Goal: Contribute content: Contribute content

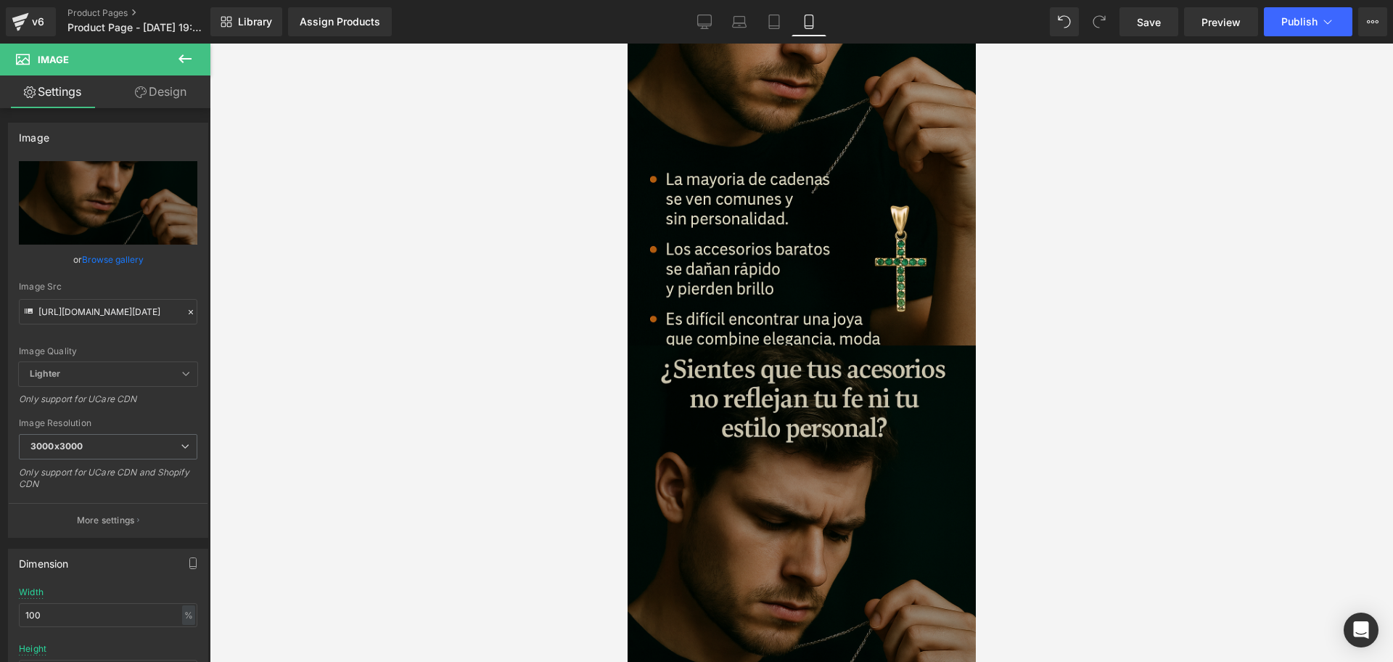
click at [817, 488] on img at bounding box center [801, 606] width 348 height 522
click at [913, 404] on img at bounding box center [801, 606] width 348 height 522
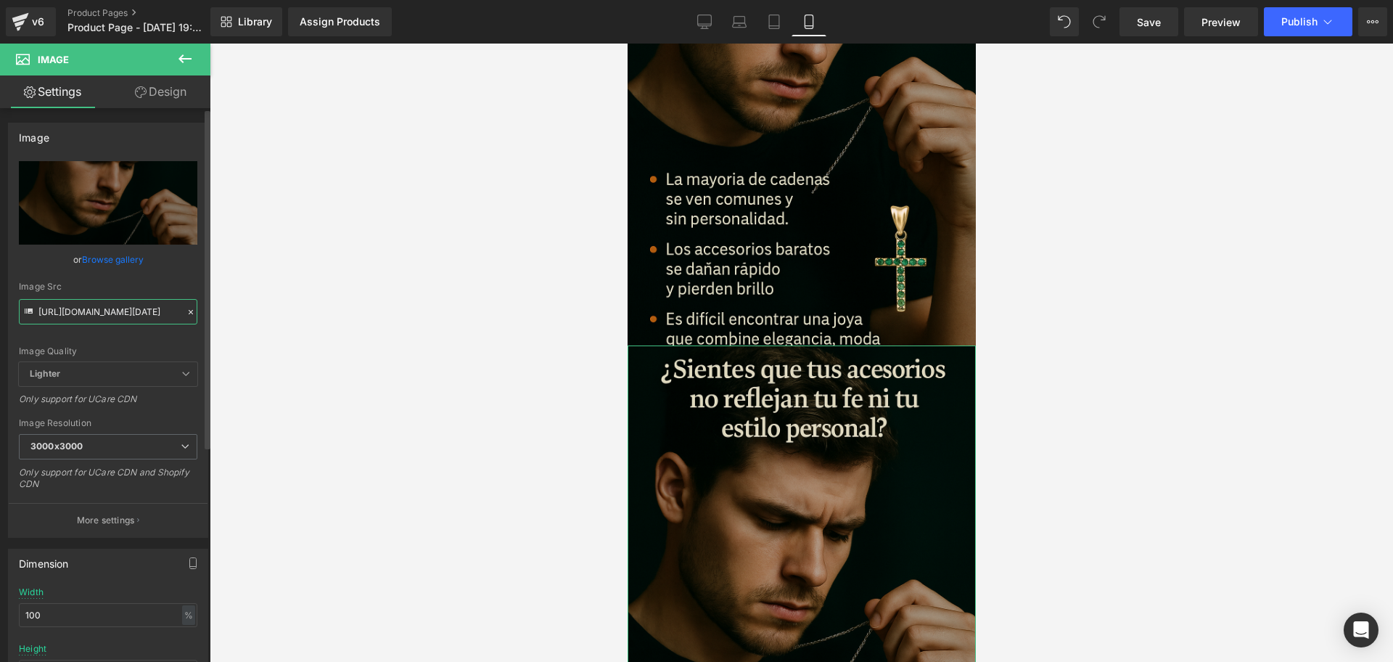
click at [76, 317] on input "[URL][DOMAIN_NAME][DATE]" at bounding box center [108, 311] width 178 height 25
paste input "wZ6YsLMg/Chat-GPT-Image-[DATE]-07-59-15"
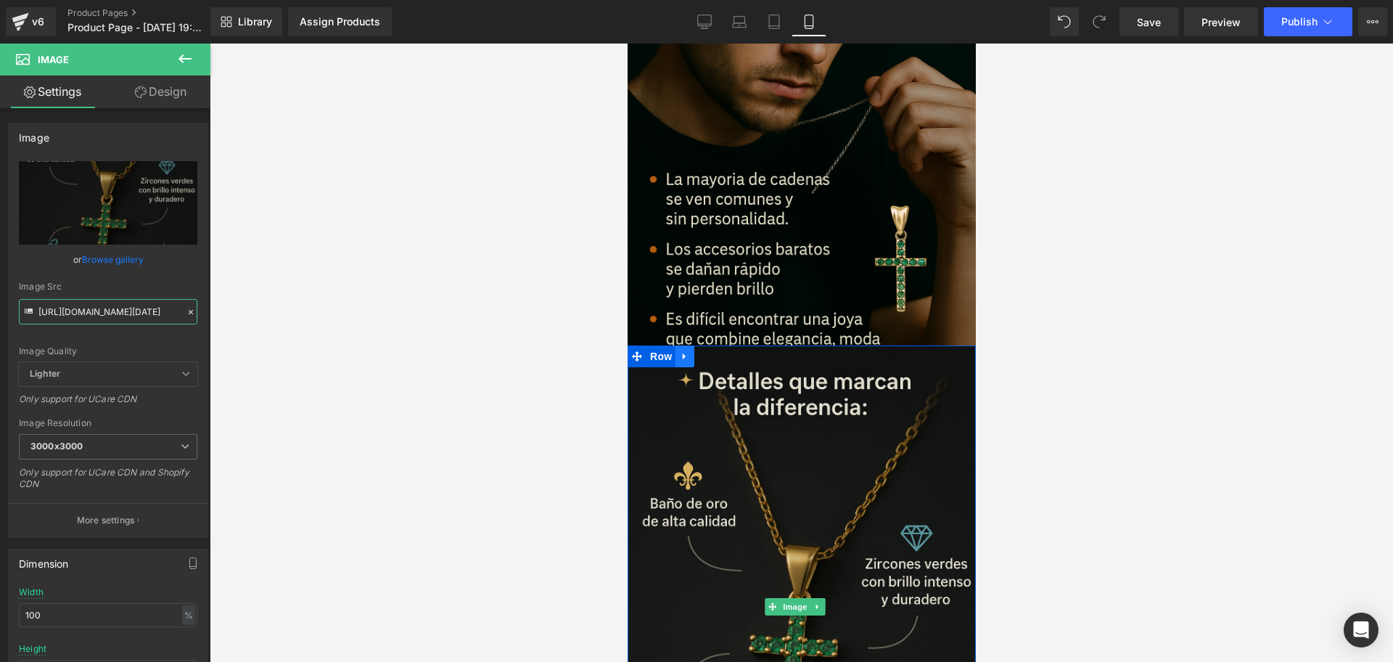
type input "[URL][DOMAIN_NAME][DATE]"
click at [691, 345] on link at bounding box center [684, 356] width 19 height 22
click at [706, 350] on icon at bounding box center [703, 355] width 10 height 11
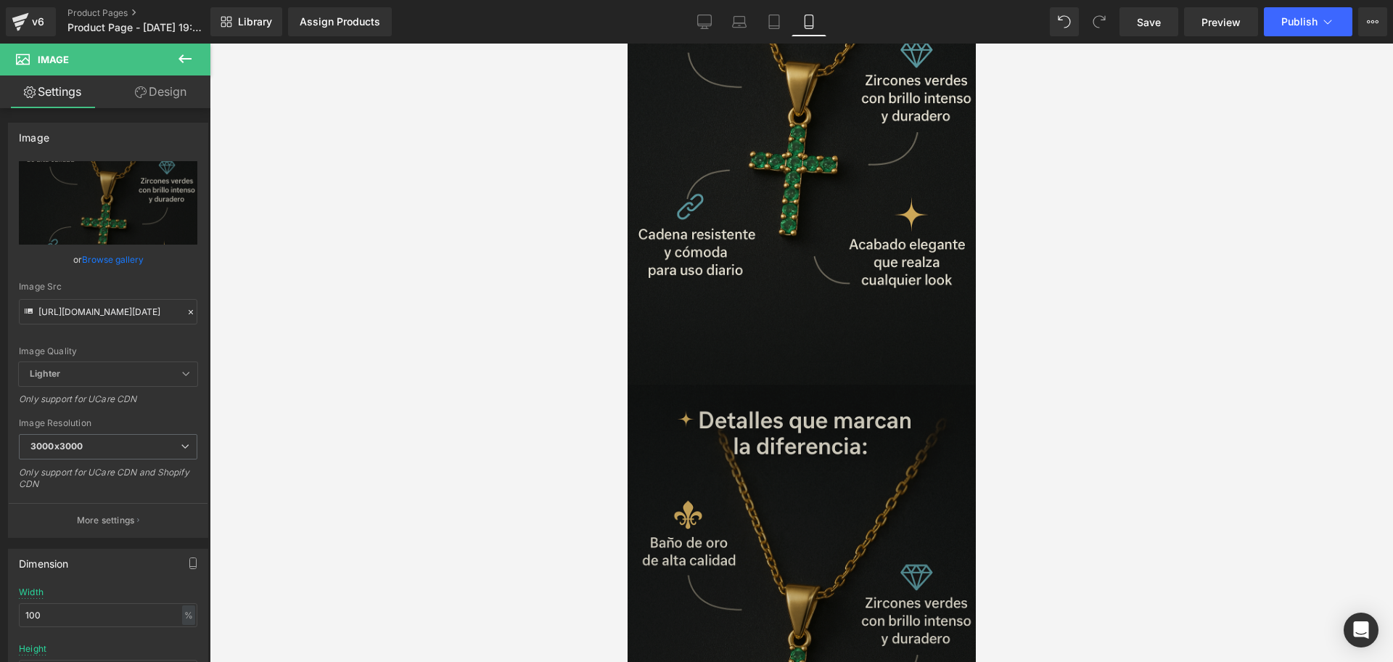
scroll to position [1901, 0]
click at [869, 408] on img at bounding box center [801, 644] width 348 height 522
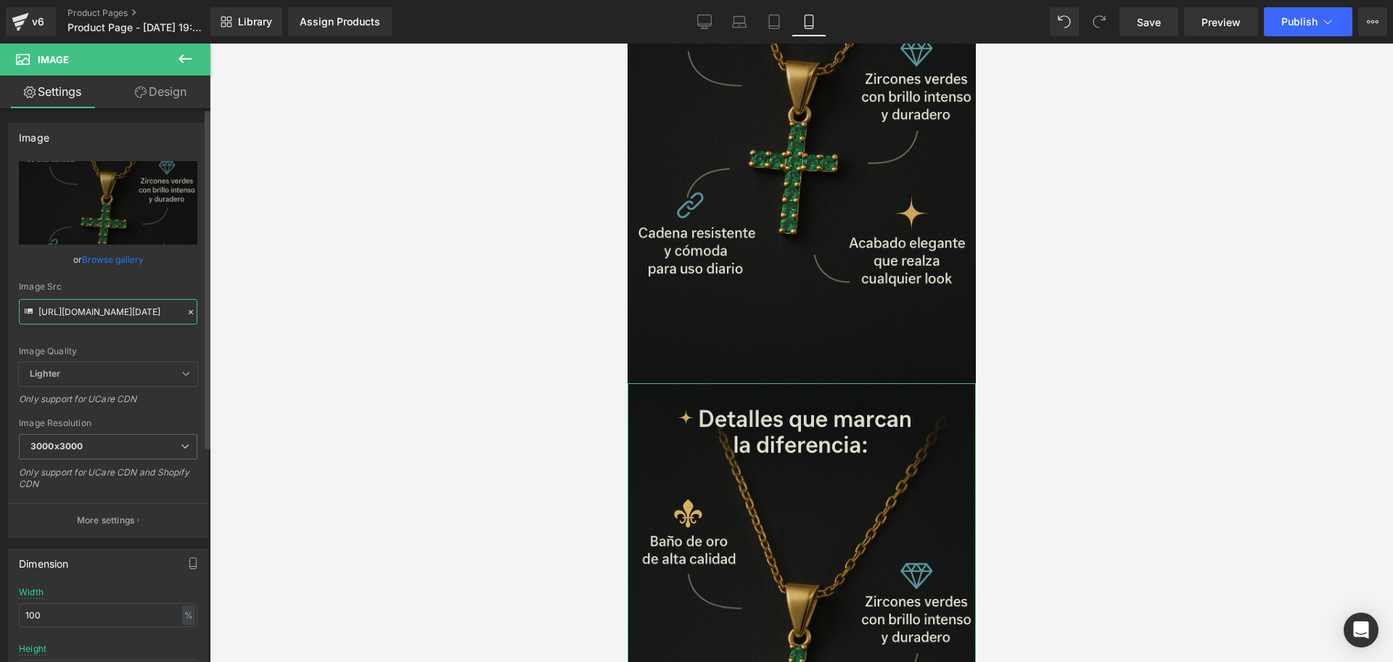
click at [102, 312] on input "[URL][DOMAIN_NAME][DATE]" at bounding box center [108, 311] width 178 height 25
click at [529, 296] on div at bounding box center [801, 353] width 1183 height 618
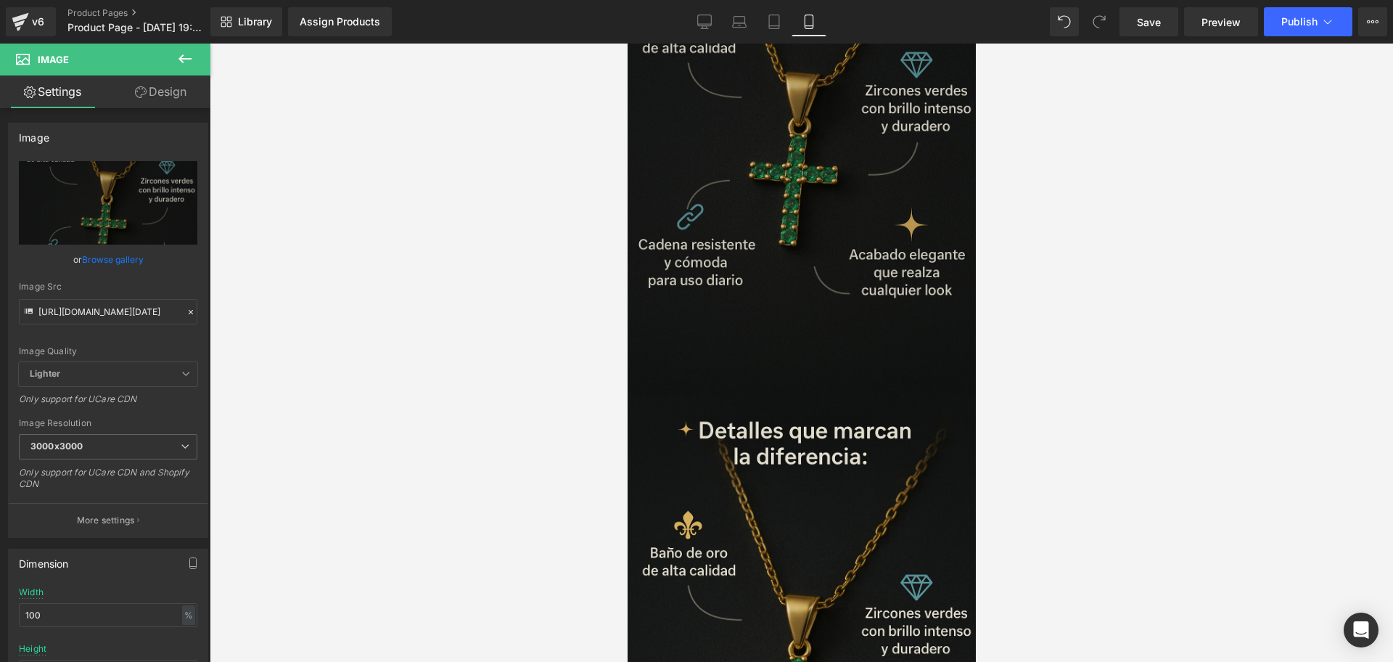
scroll to position [1901, 0]
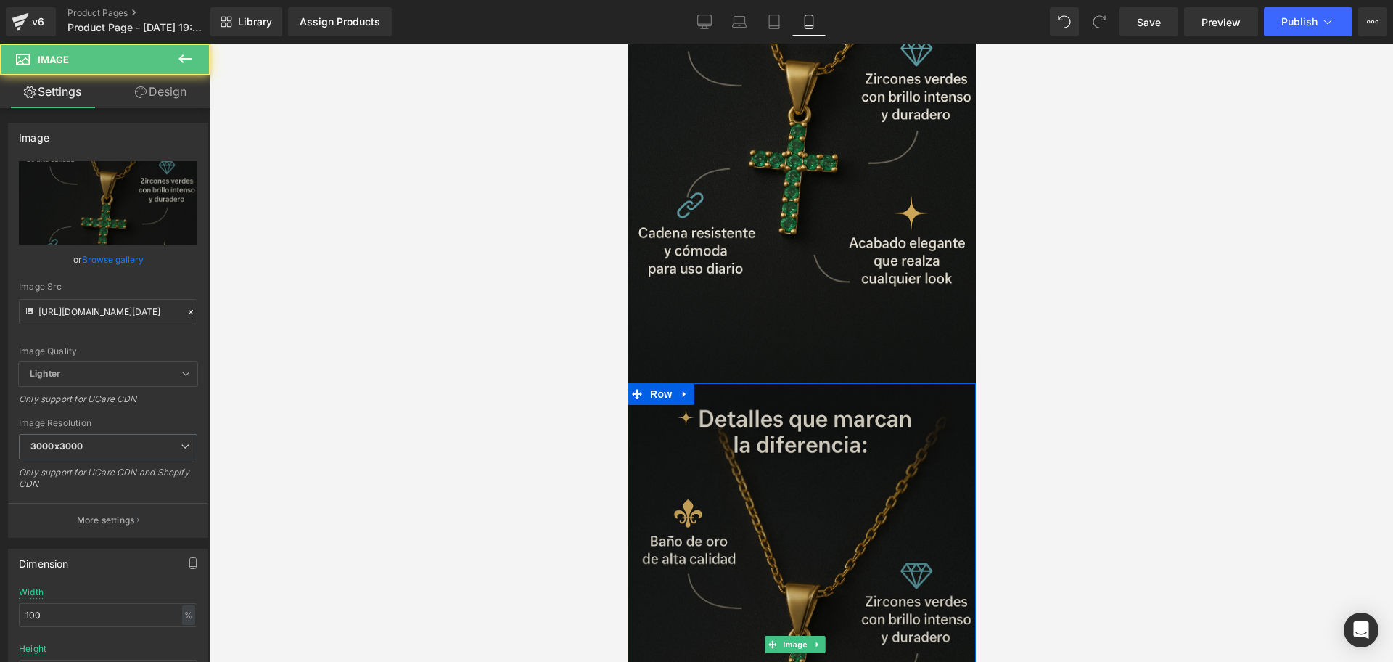
drag, startPoint x: 794, startPoint y: 394, endPoint x: 801, endPoint y: 388, distance: 8.7
click at [794, 393] on img at bounding box center [801, 644] width 348 height 522
click at [775, 522] on img at bounding box center [801, 644] width 348 height 522
click at [65, 305] on input "[URL][DOMAIN_NAME][DATE]" at bounding box center [108, 311] width 178 height 25
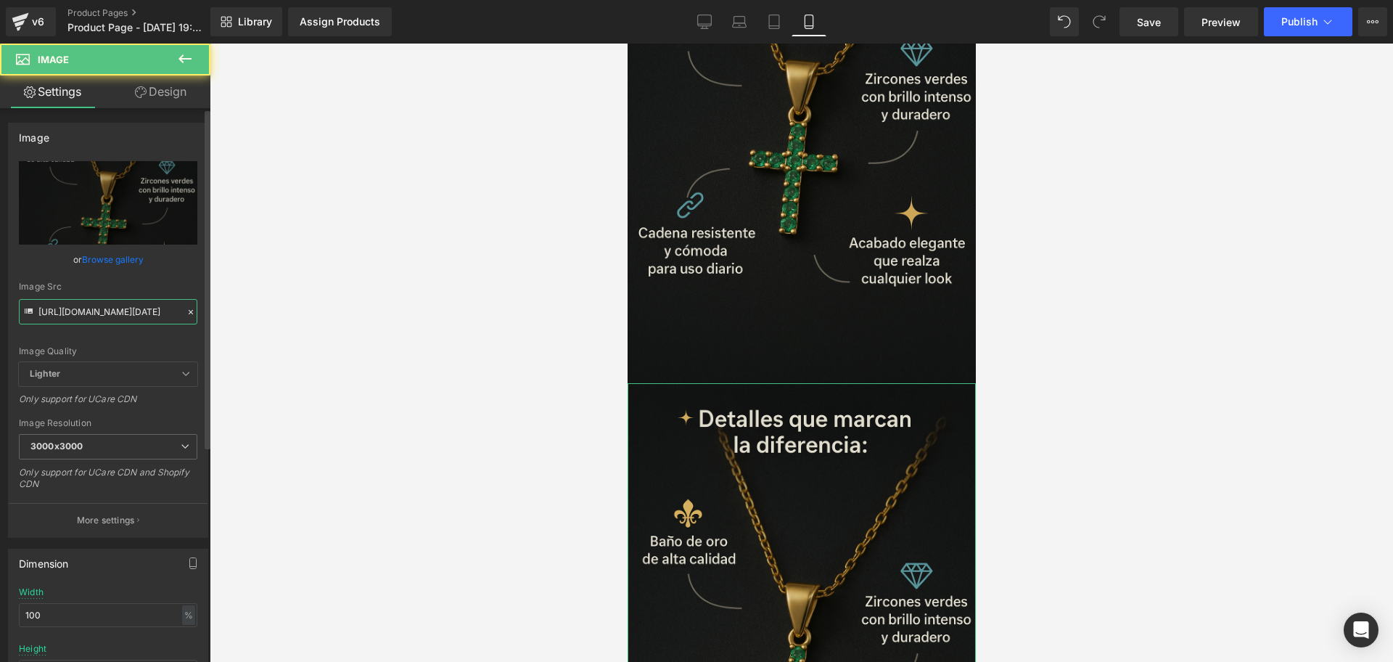
click at [65, 305] on input "[URL][DOMAIN_NAME][DATE]" at bounding box center [108, 311] width 178 height 25
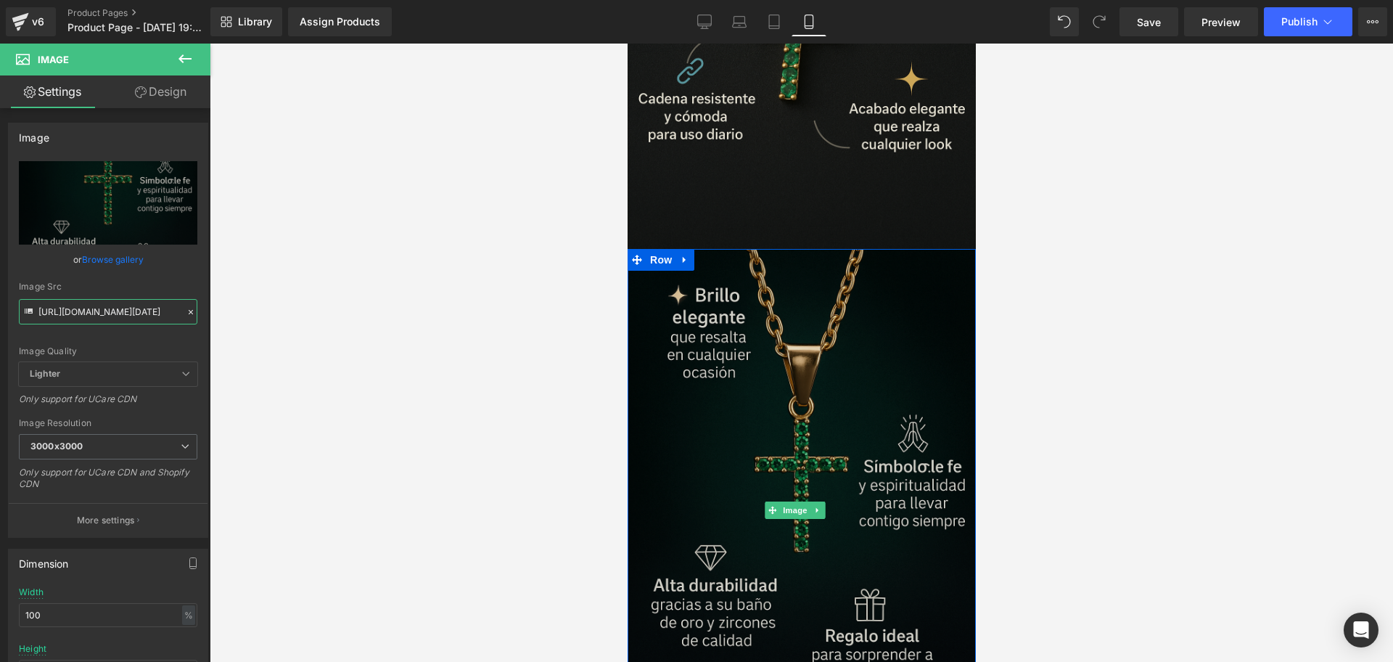
scroll to position [2082, 0]
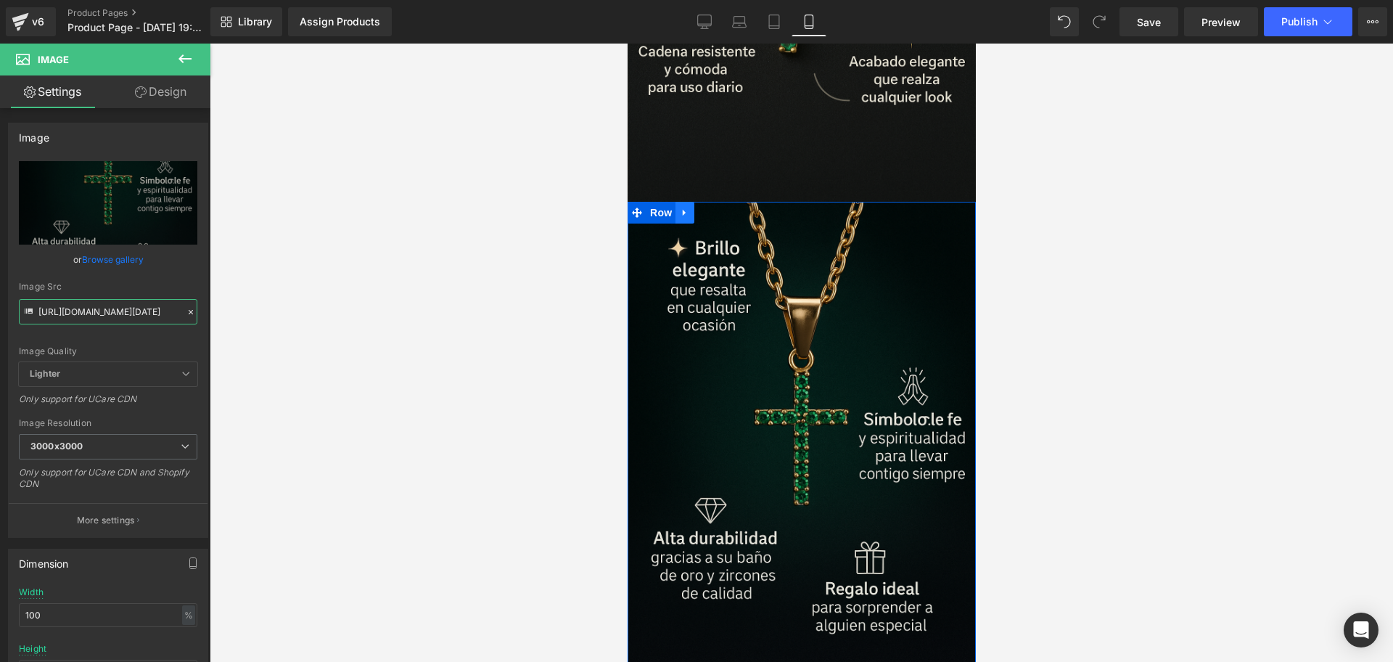
type input "[URL][DOMAIN_NAME][DATE]"
click at [688, 202] on link at bounding box center [684, 213] width 19 height 22
click at [696, 202] on link at bounding box center [702, 213] width 19 height 22
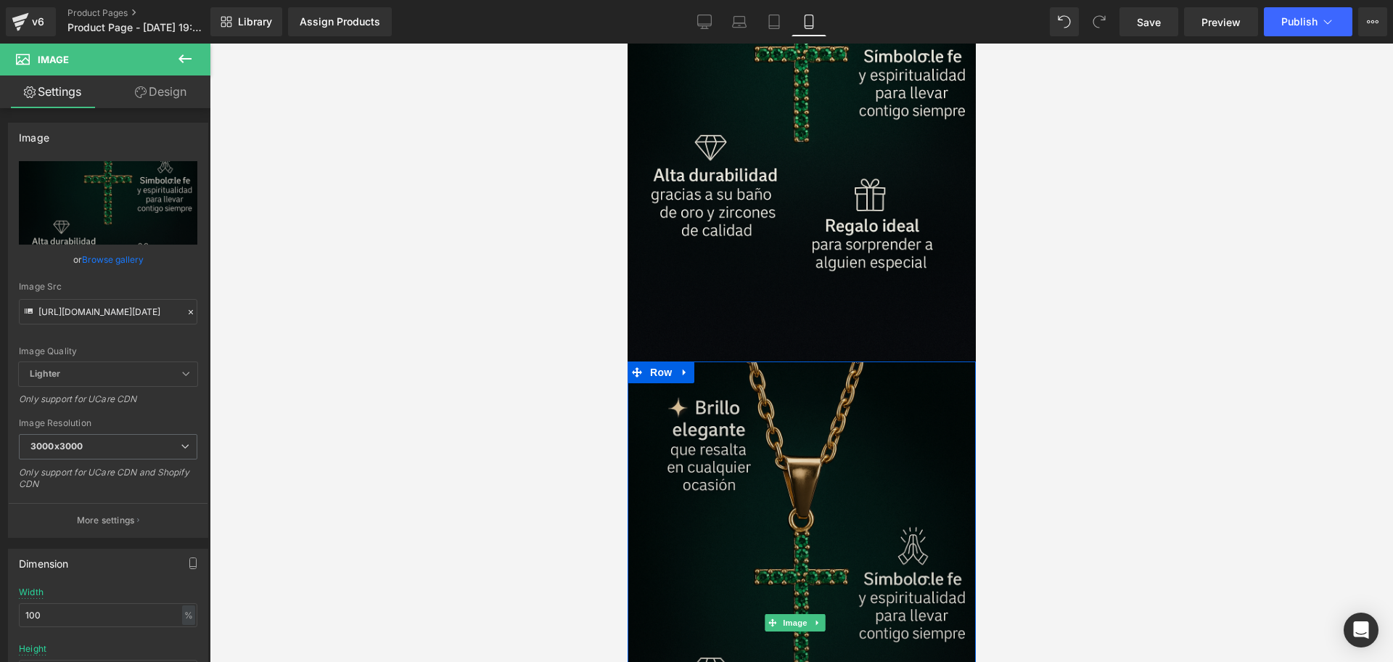
scroll to position [2419, 0]
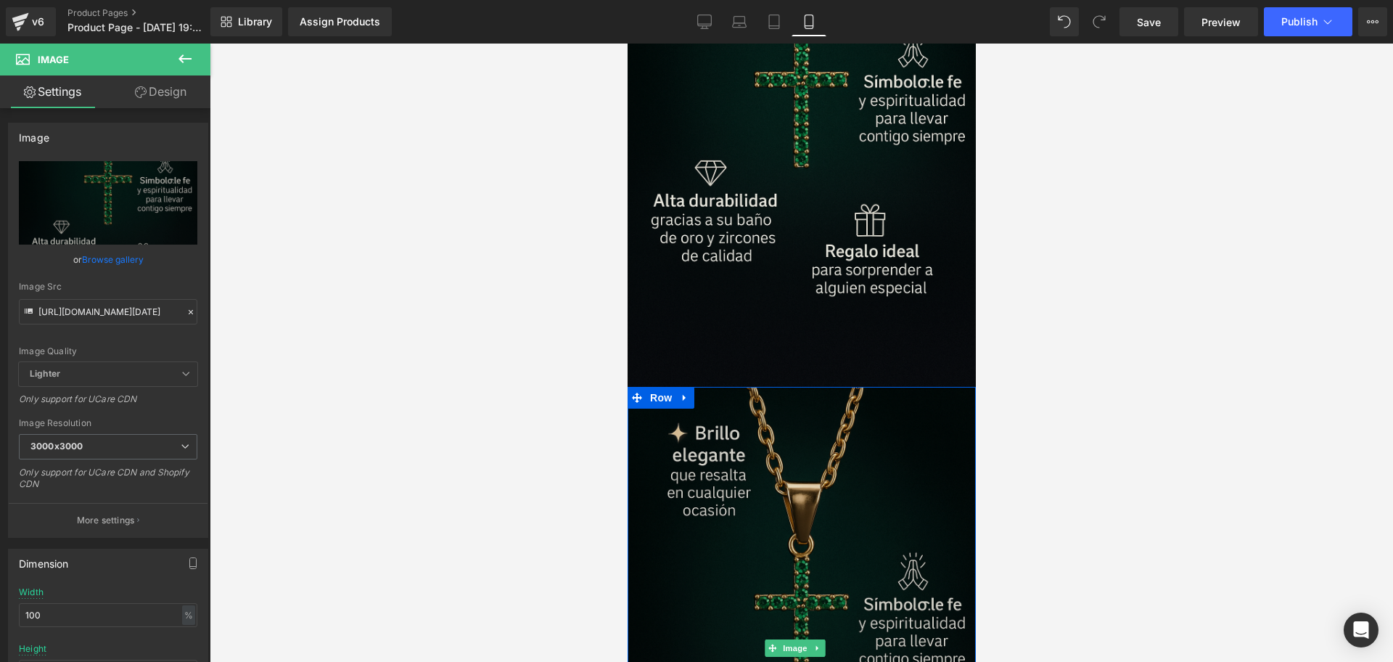
click at [810, 430] on img at bounding box center [801, 648] width 348 height 522
click at [745, 427] on img at bounding box center [801, 648] width 348 height 522
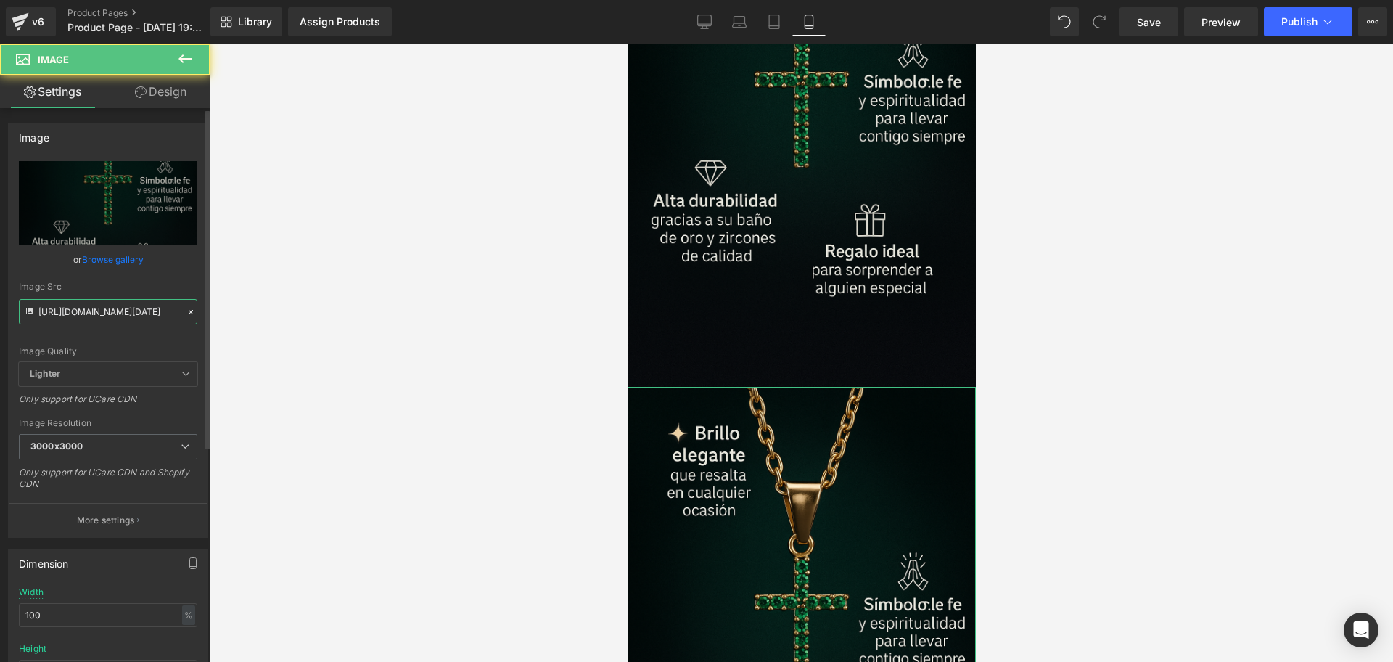
click at [147, 303] on input "[URL][DOMAIN_NAME][DATE]" at bounding box center [108, 311] width 178 height 25
paste input "VYPsVxjV/Chat-GPT-Image-[DATE]-08-06-34"
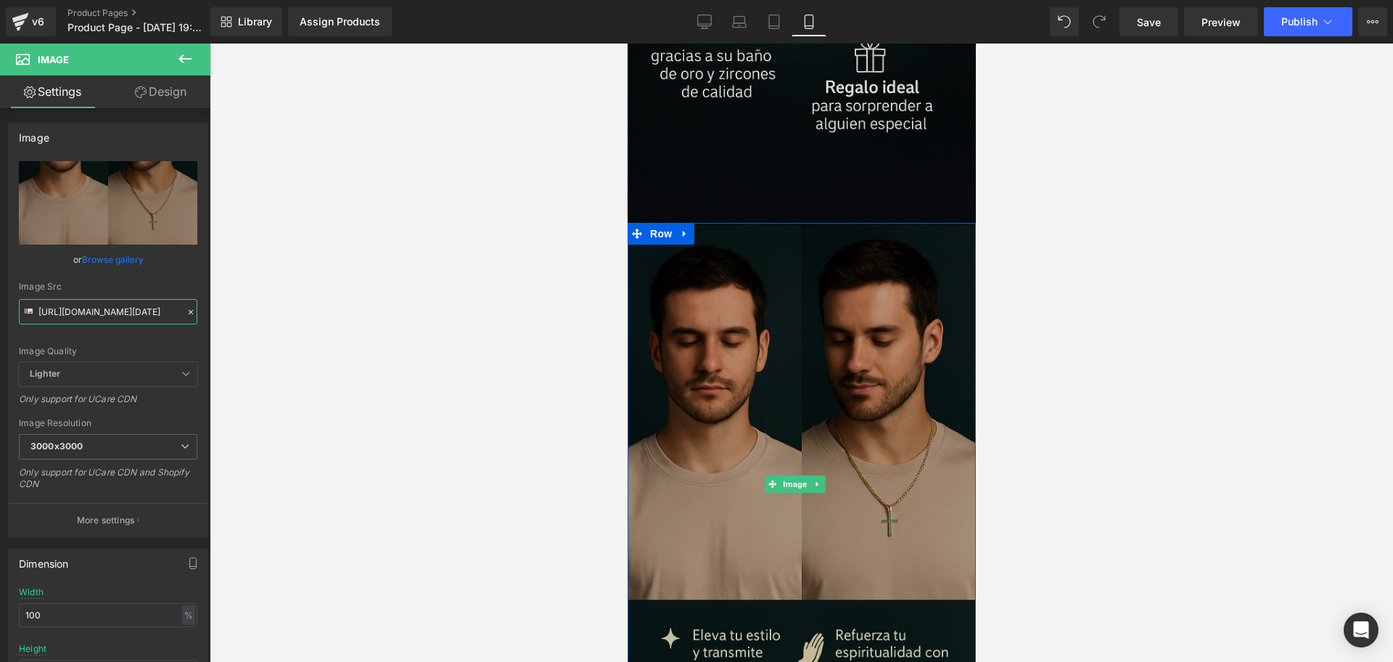
scroll to position [2691, 0]
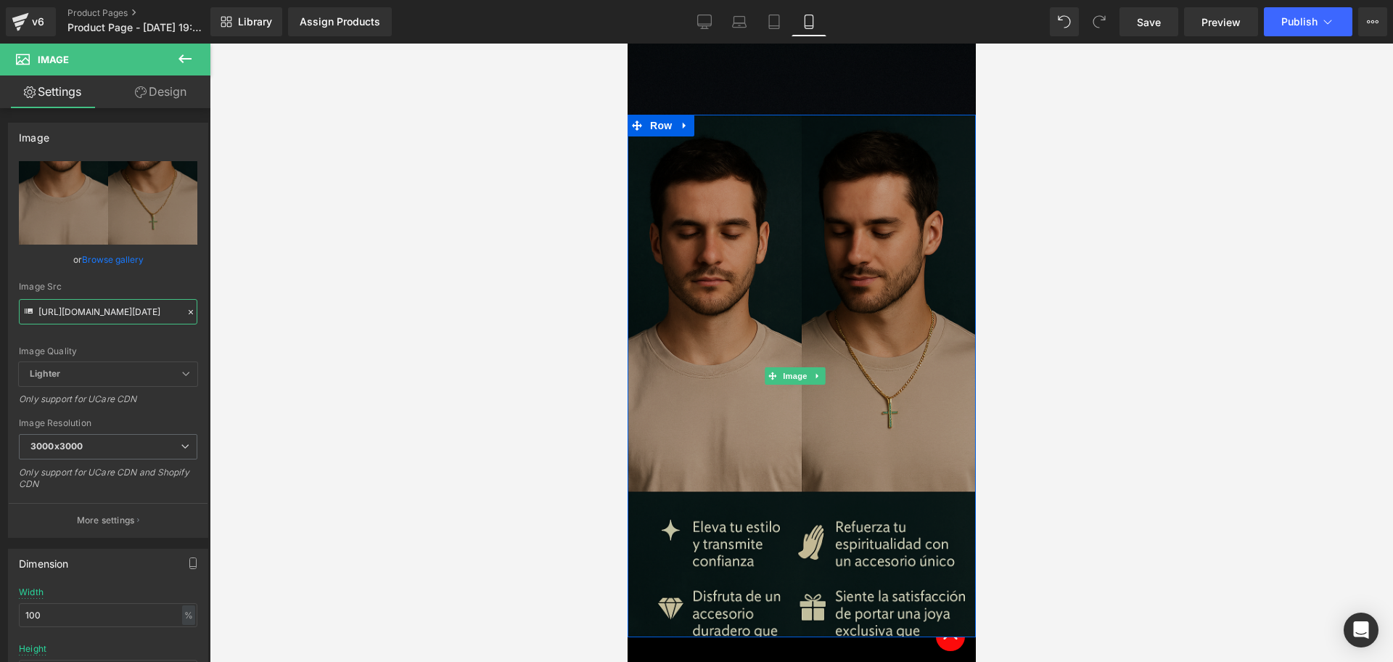
type input "[URL][DOMAIN_NAME][DATE]"
click at [725, 338] on img at bounding box center [801, 376] width 348 height 522
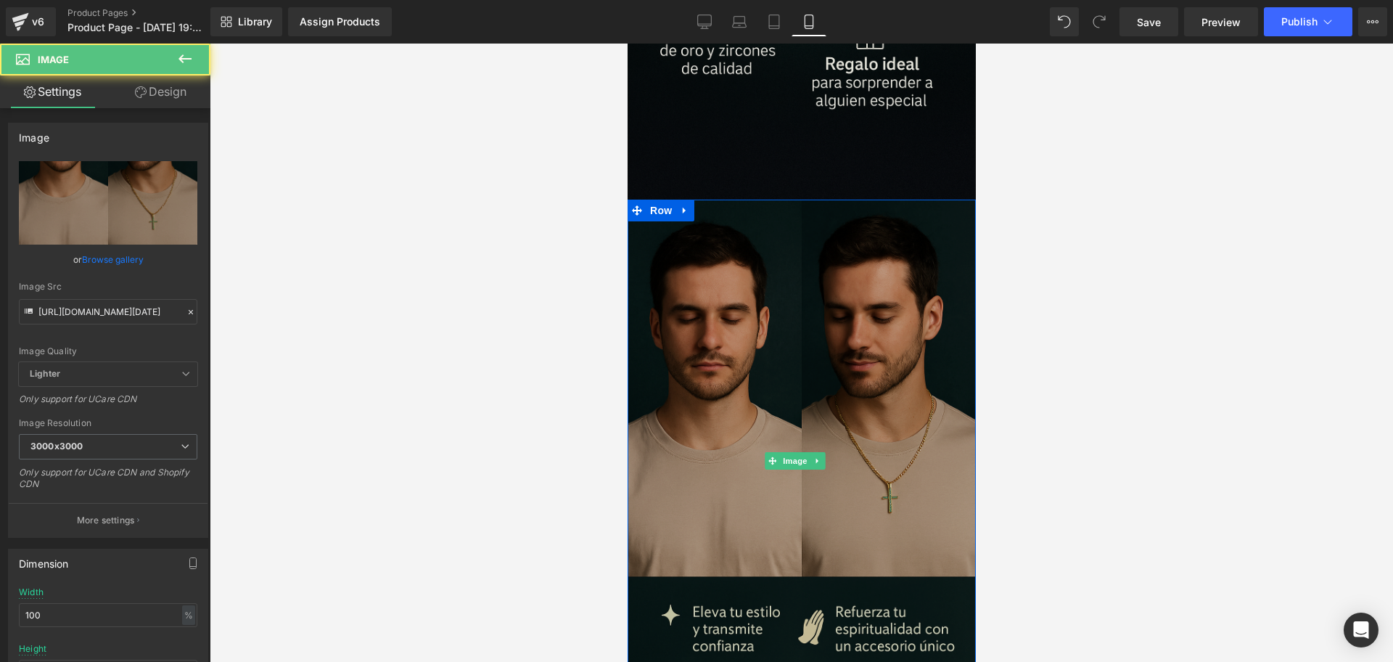
scroll to position [2419, 0]
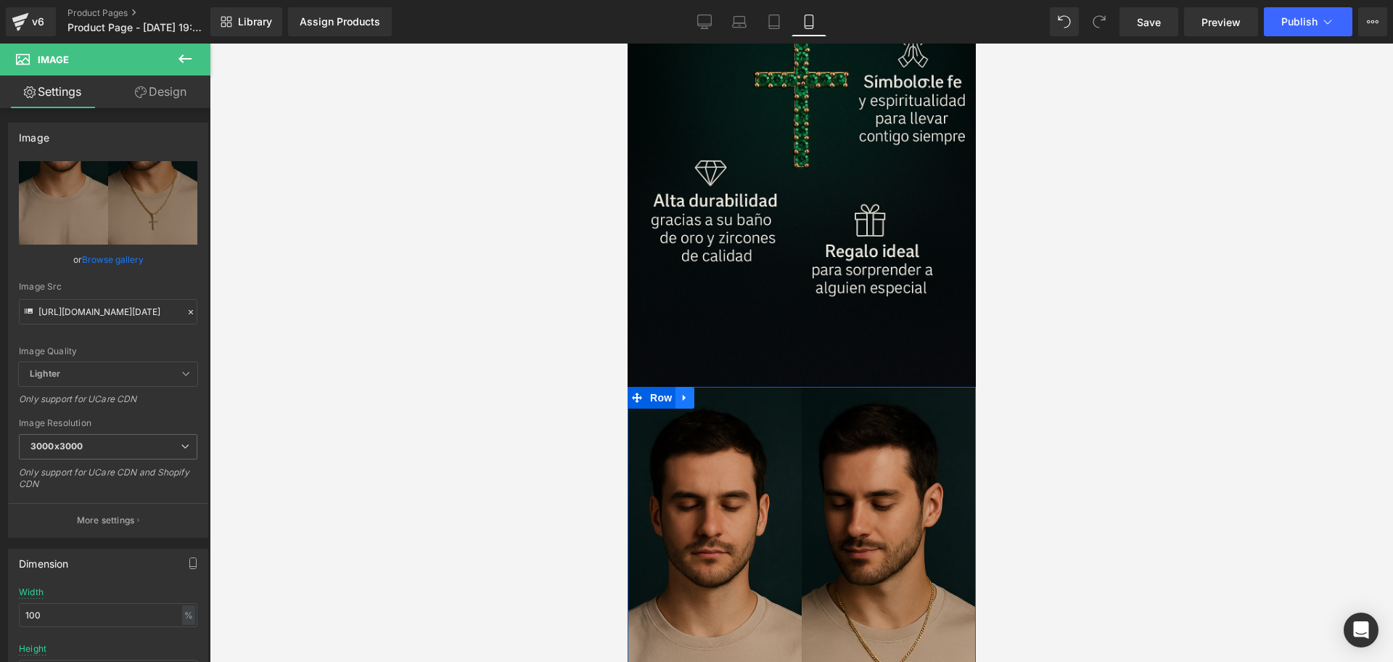
click at [691, 387] on link at bounding box center [684, 398] width 19 height 22
click at [707, 392] on icon at bounding box center [703, 397] width 10 height 10
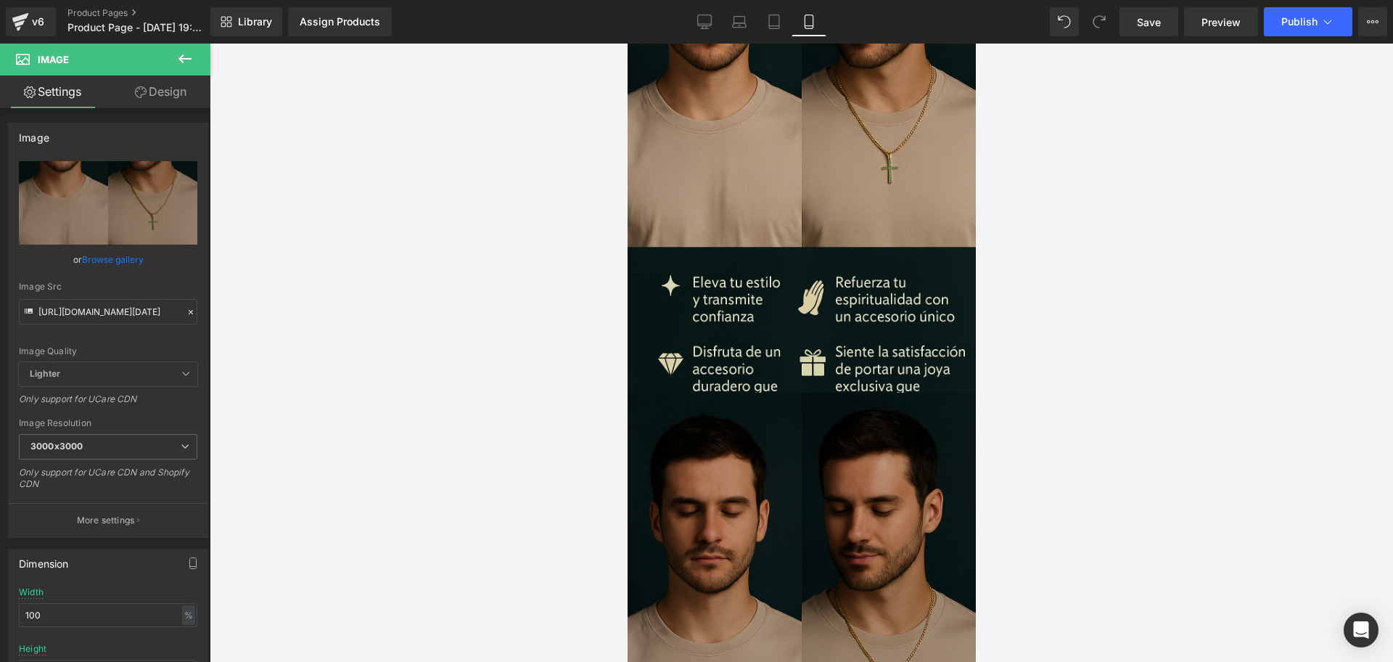
scroll to position [3012, 0]
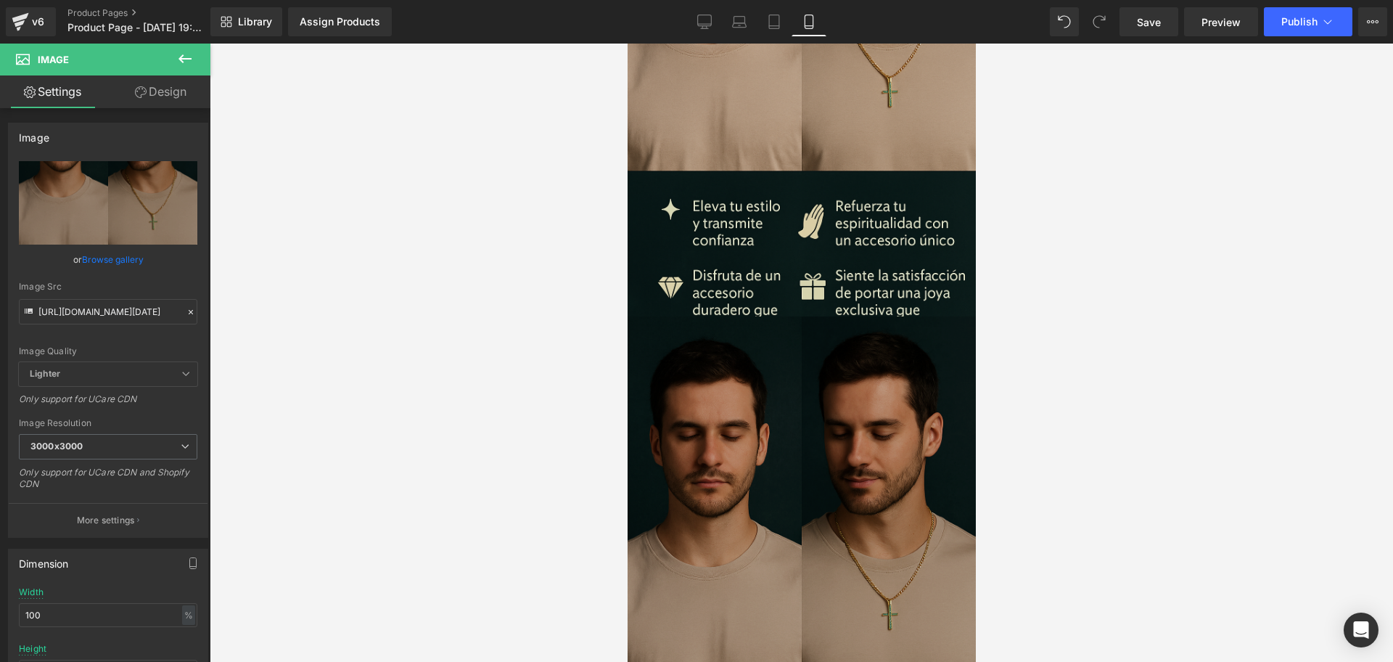
click at [742, 430] on img at bounding box center [801, 577] width 348 height 522
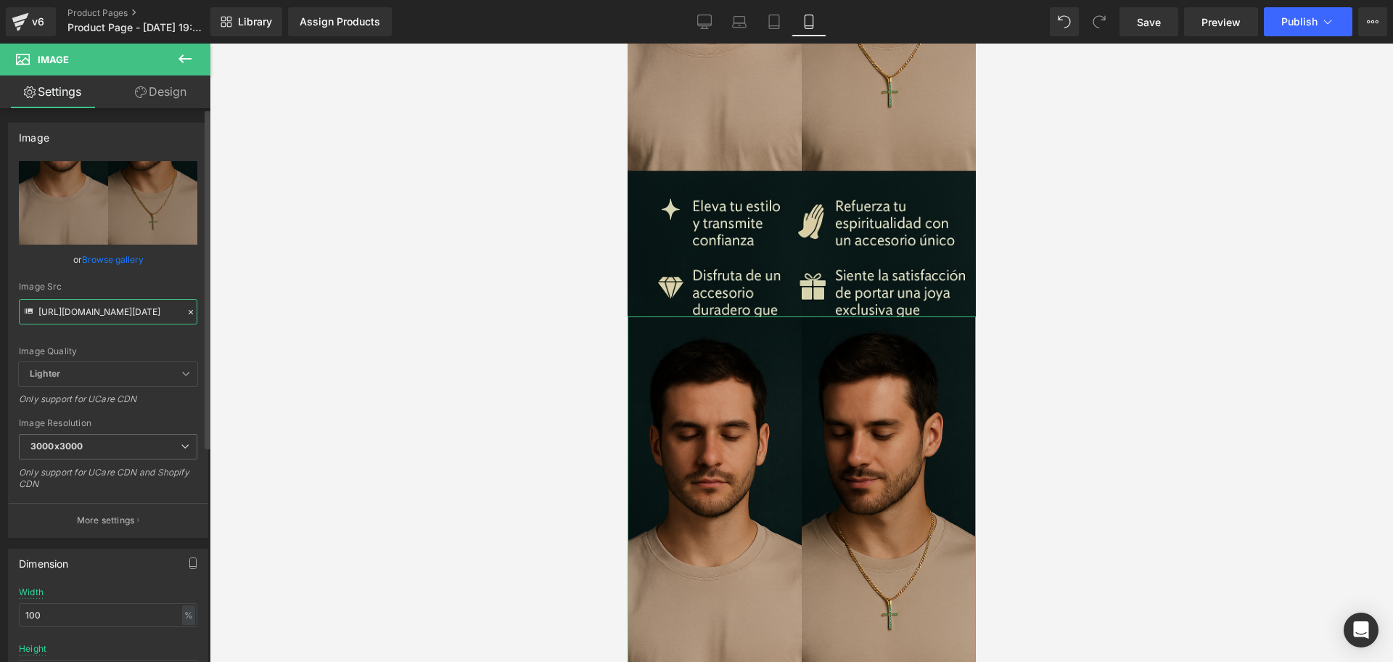
click at [68, 303] on input "[URL][DOMAIN_NAME][DATE]" at bounding box center [108, 311] width 178 height 25
click at [147, 314] on input "[URL][DOMAIN_NAME][DATE]" at bounding box center [108, 311] width 178 height 25
click at [147, 313] on input "[URL][DOMAIN_NAME][DATE]" at bounding box center [108, 311] width 178 height 25
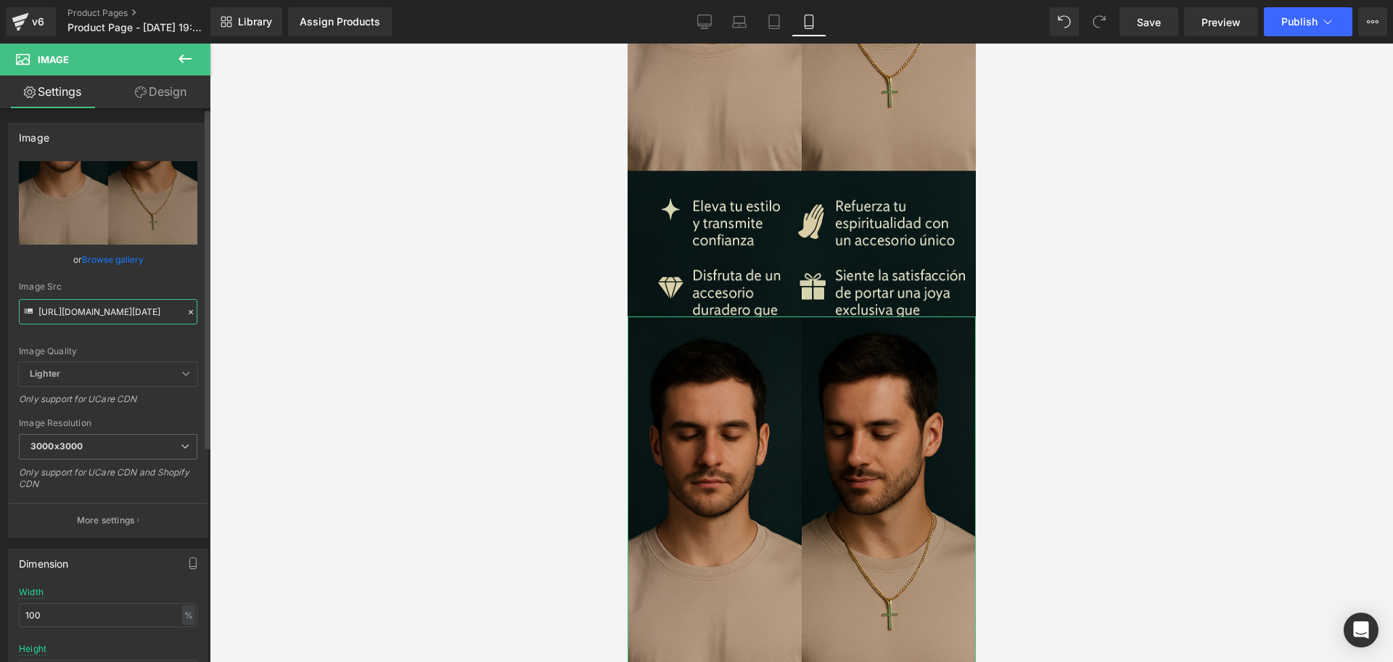
paste input "NgzBgwFy/Chat-GPT-Image-[DATE]-08-10-00"
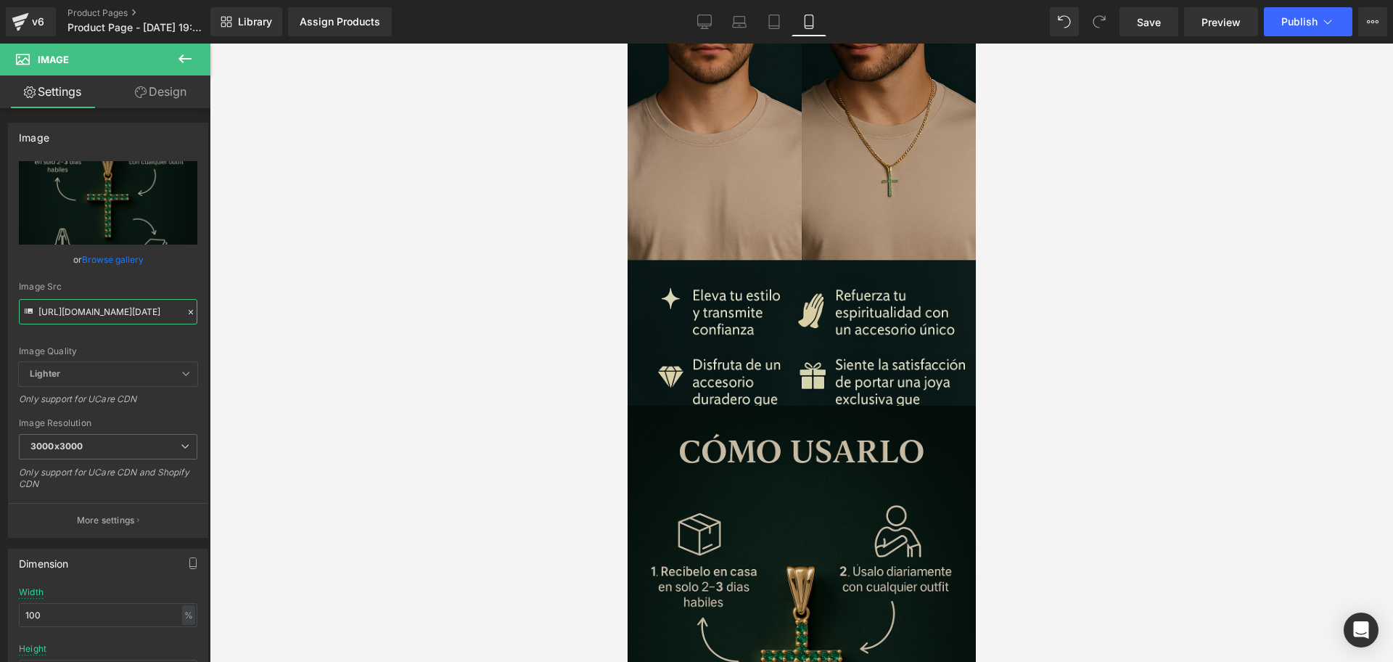
scroll to position [2944, 0]
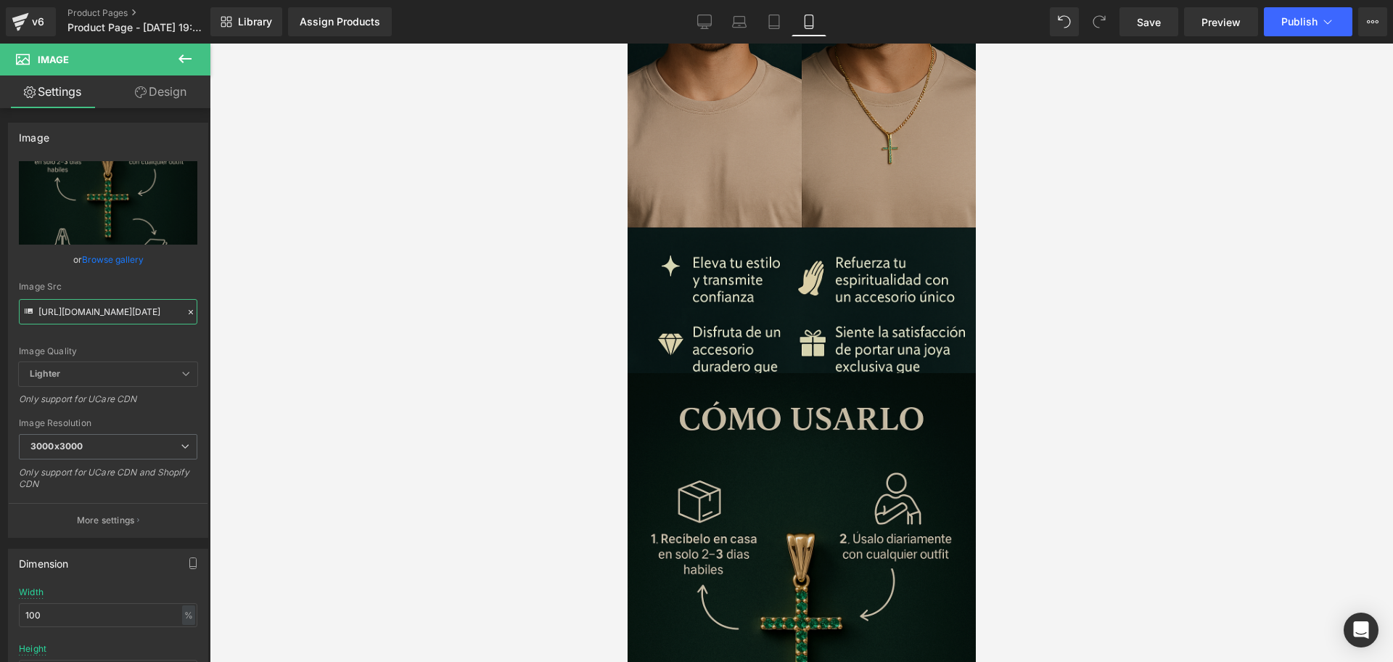
type input "[URL][DOMAIN_NAME][DATE]"
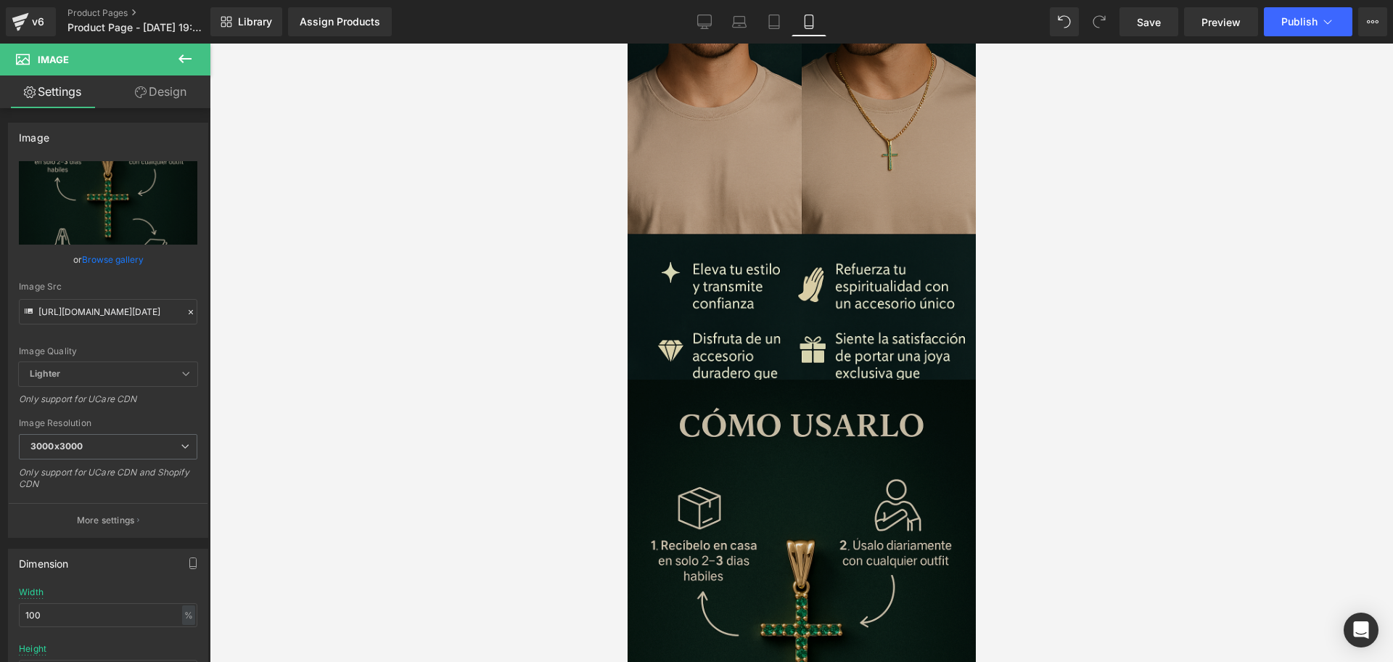
click at [777, 418] on img at bounding box center [801, 640] width 348 height 522
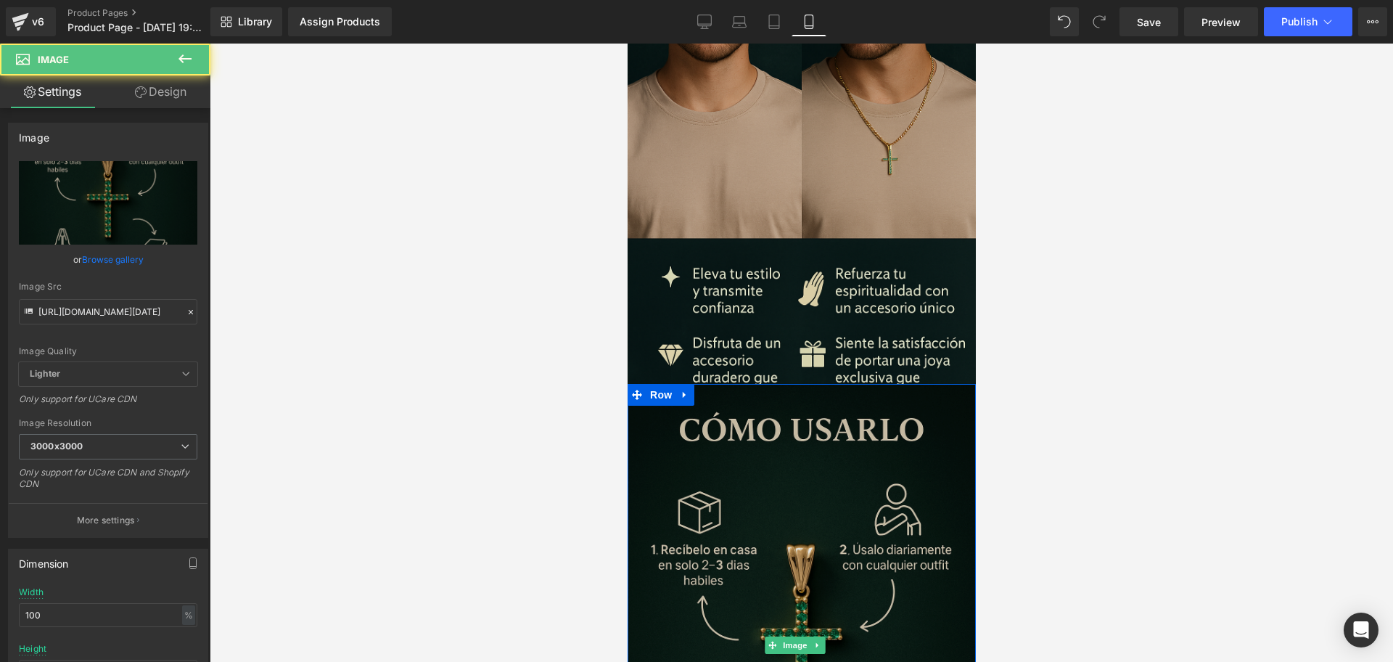
scroll to position [2923, 0]
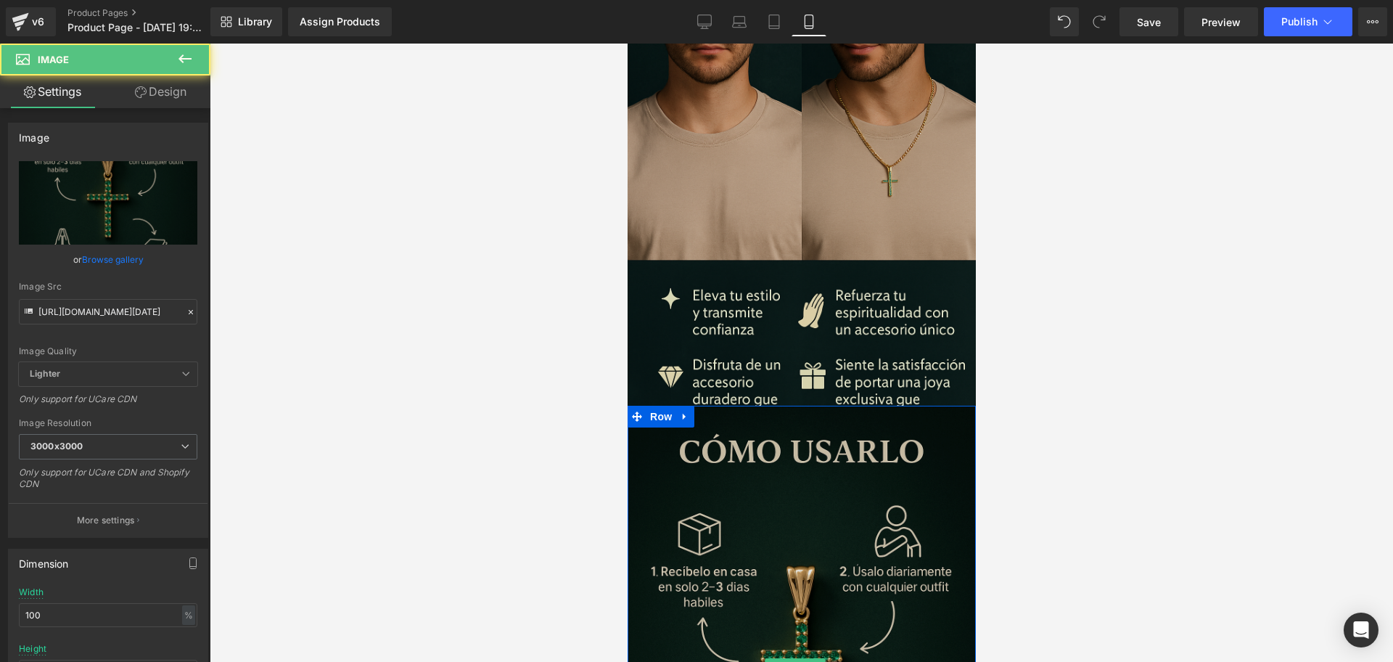
click at [687, 406] on img at bounding box center [801, 667] width 348 height 522
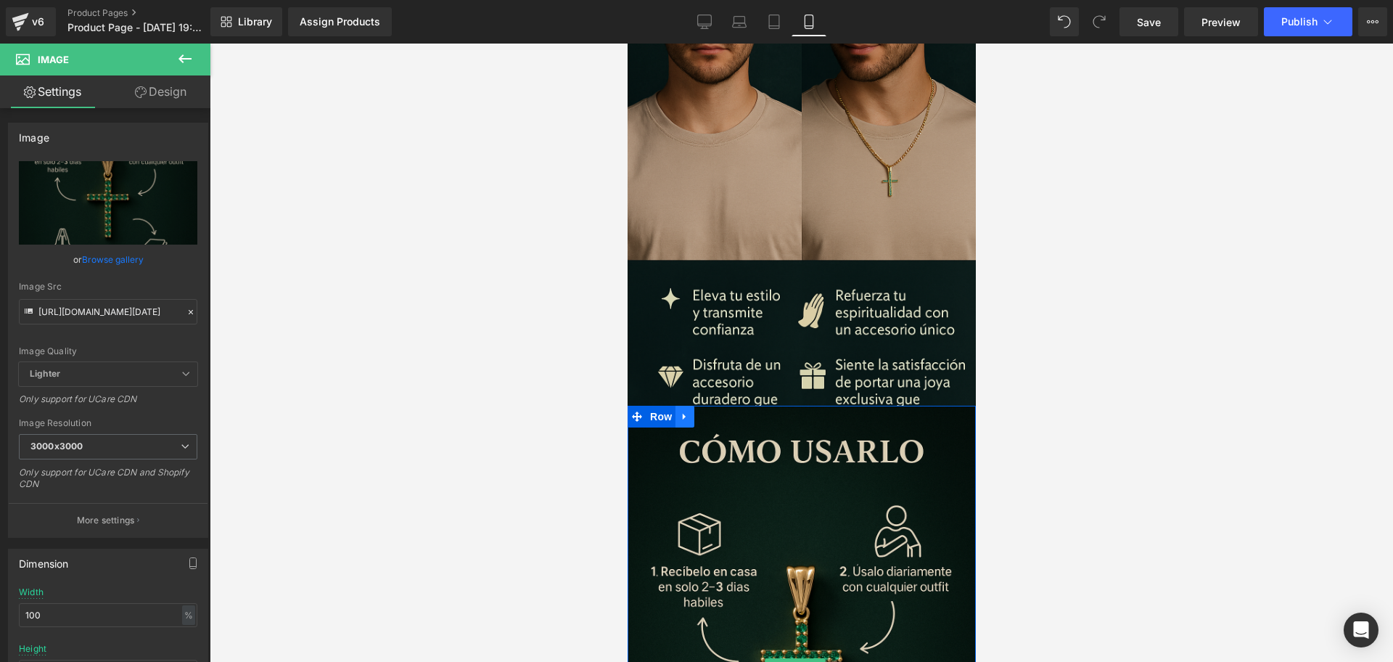
click at [685, 406] on link at bounding box center [684, 417] width 19 height 22
click at [704, 411] on icon at bounding box center [703, 416] width 10 height 10
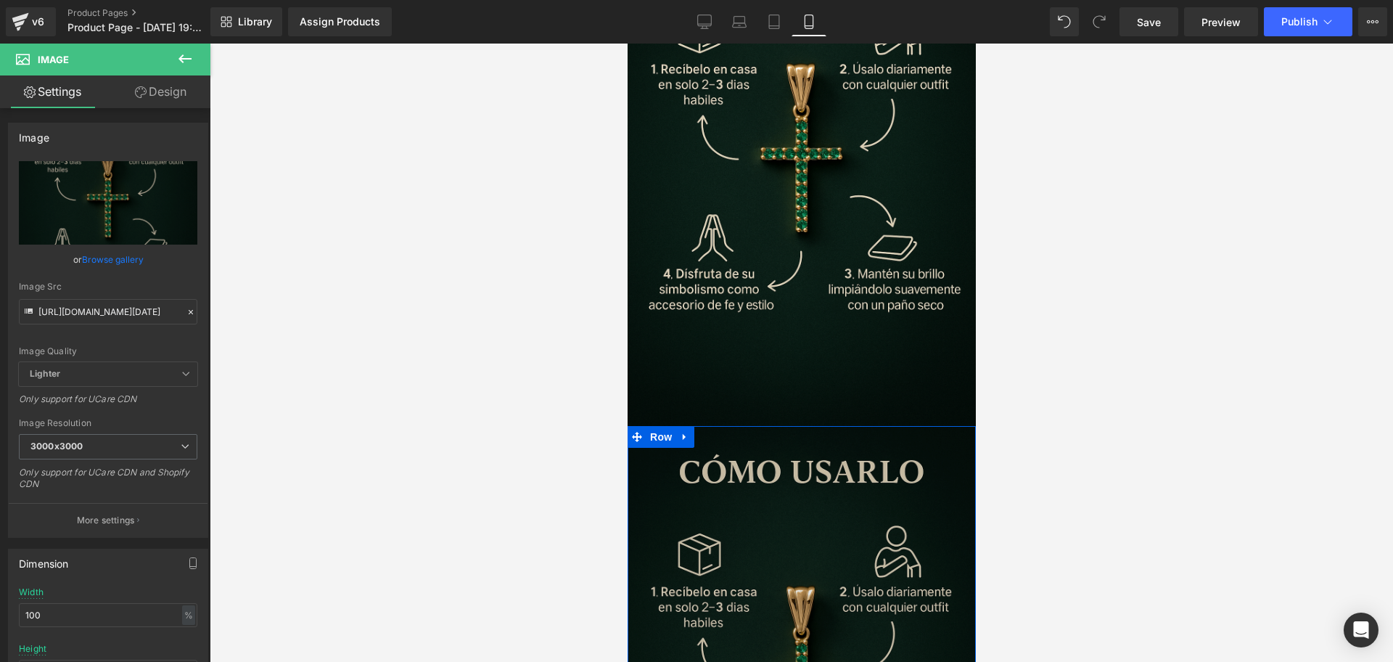
scroll to position [3422, 0]
click at [686, 433] on icon at bounding box center [684, 438] width 10 height 11
click at [706, 433] on icon at bounding box center [703, 438] width 10 height 11
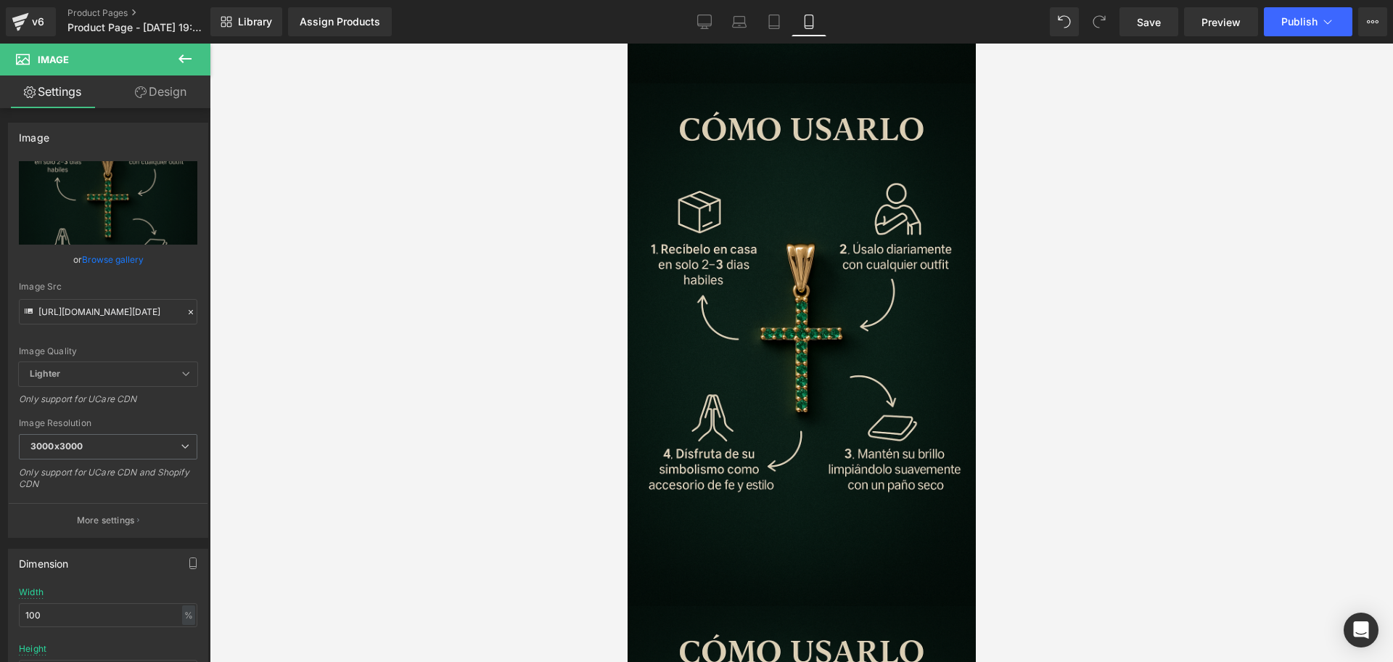
scroll to position [3924, 0]
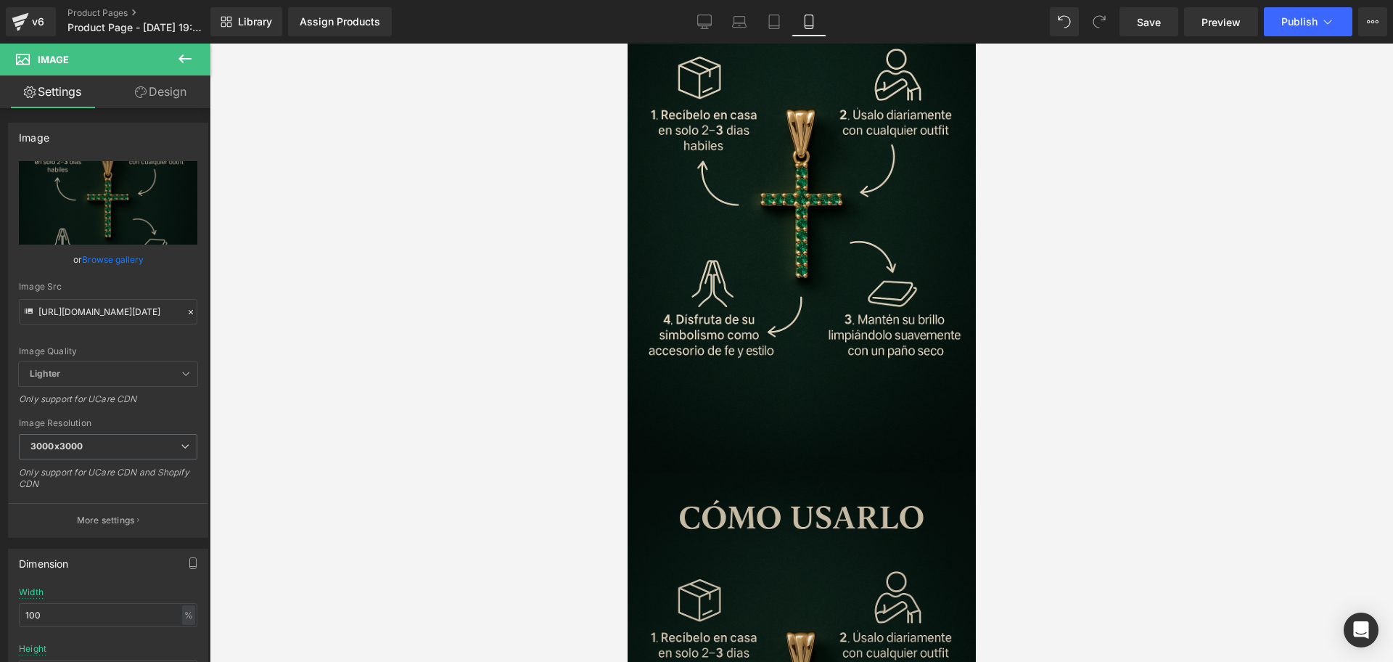
scroll to position [3380, 0]
click at [81, 309] on input "[URL][DOMAIN_NAME][DATE]" at bounding box center [108, 311] width 178 height 25
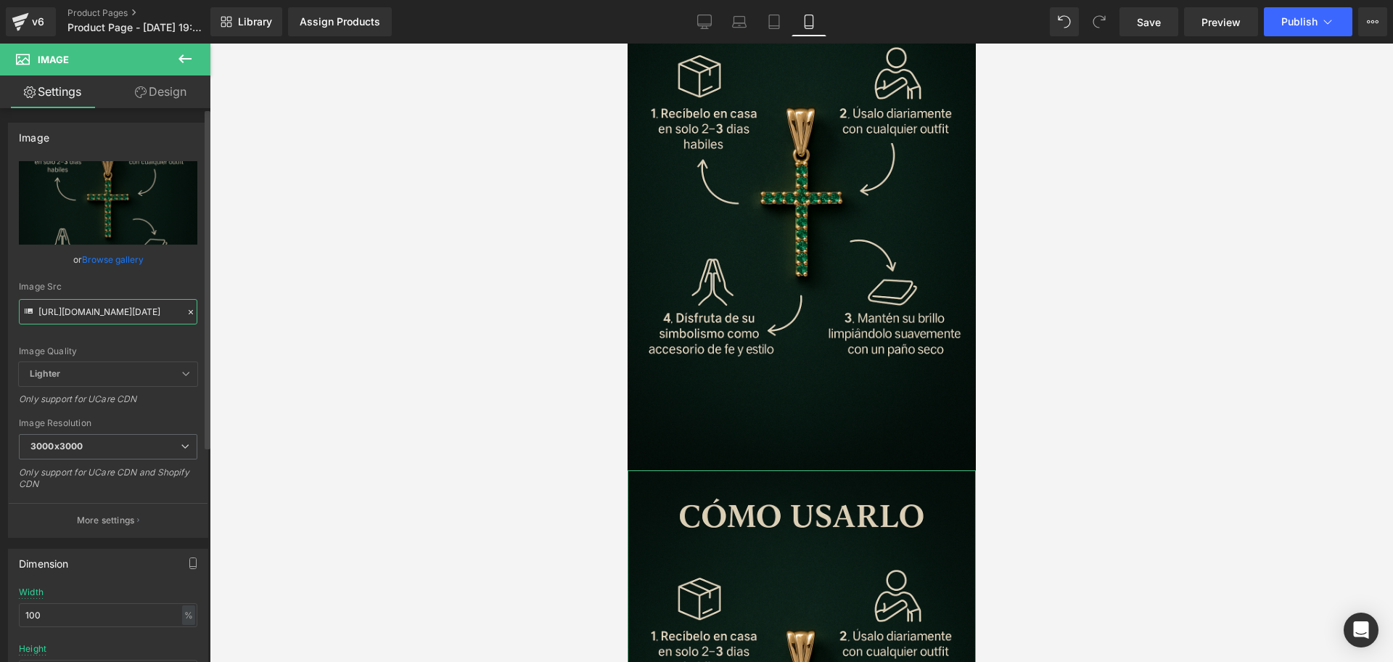
paste input "dwBHRqDL/Chat-GPT-Image-[DATE]-08-14-25"
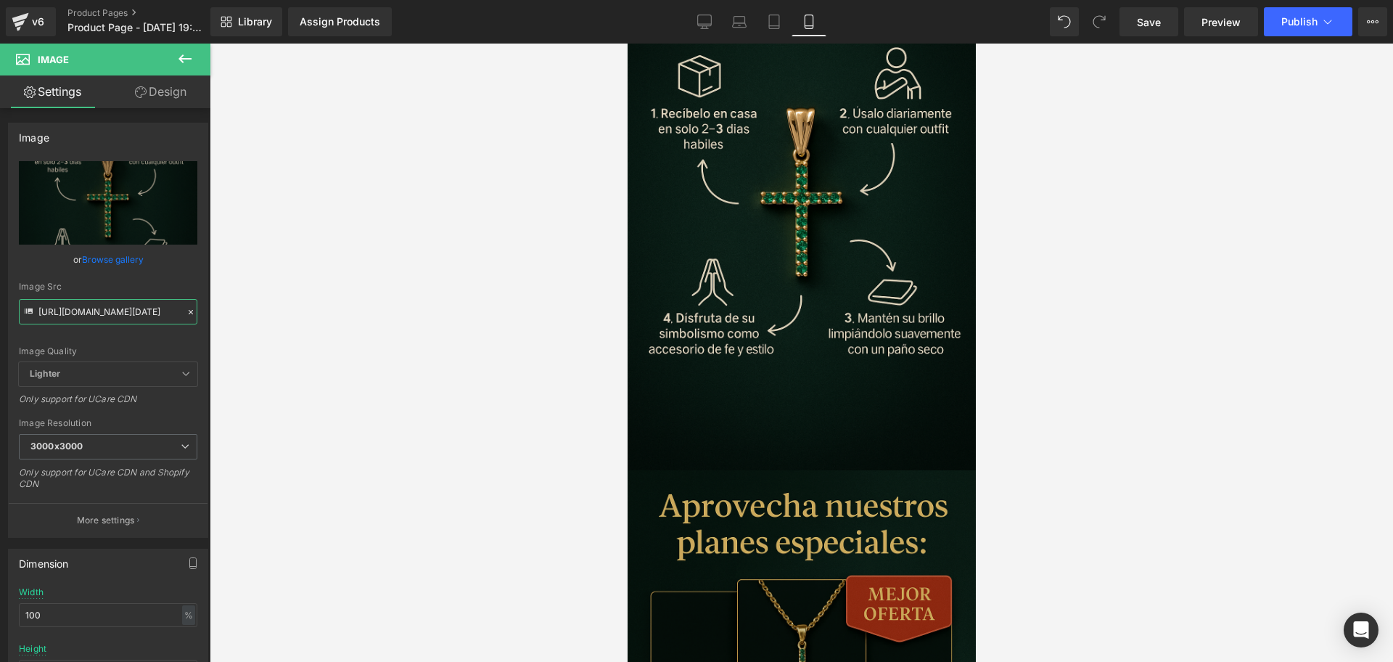
type input "[URL][DOMAIN_NAME][DATE]"
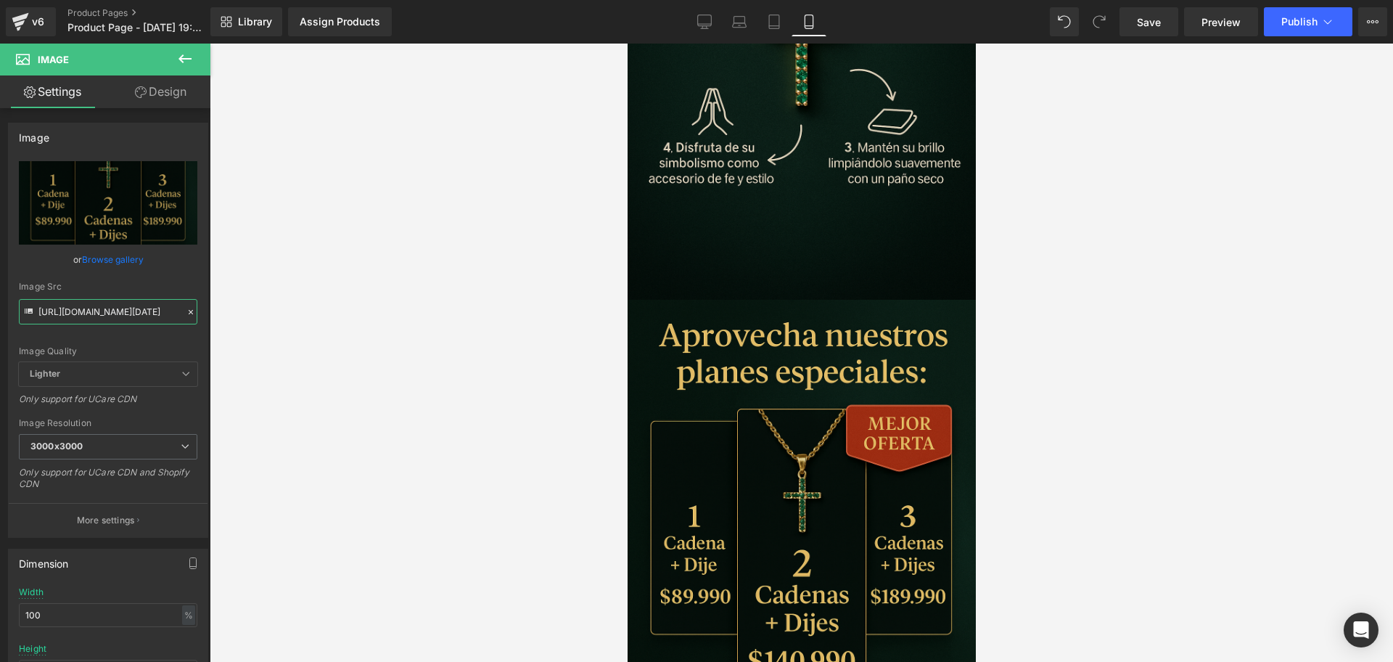
scroll to position [3834, 0]
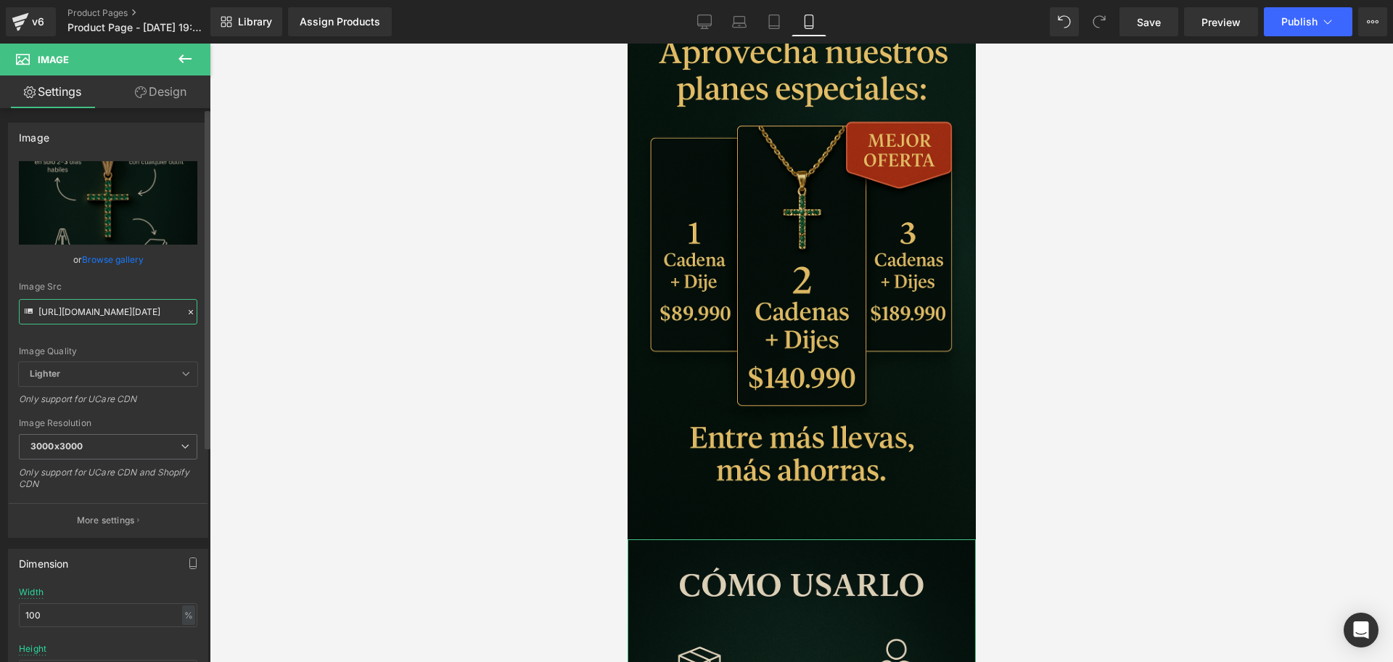
click at [139, 321] on input "[URL][DOMAIN_NAME][DATE]" at bounding box center [108, 311] width 178 height 25
click at [136, 321] on input "[URL][DOMAIN_NAME][DATE]" at bounding box center [108, 311] width 178 height 25
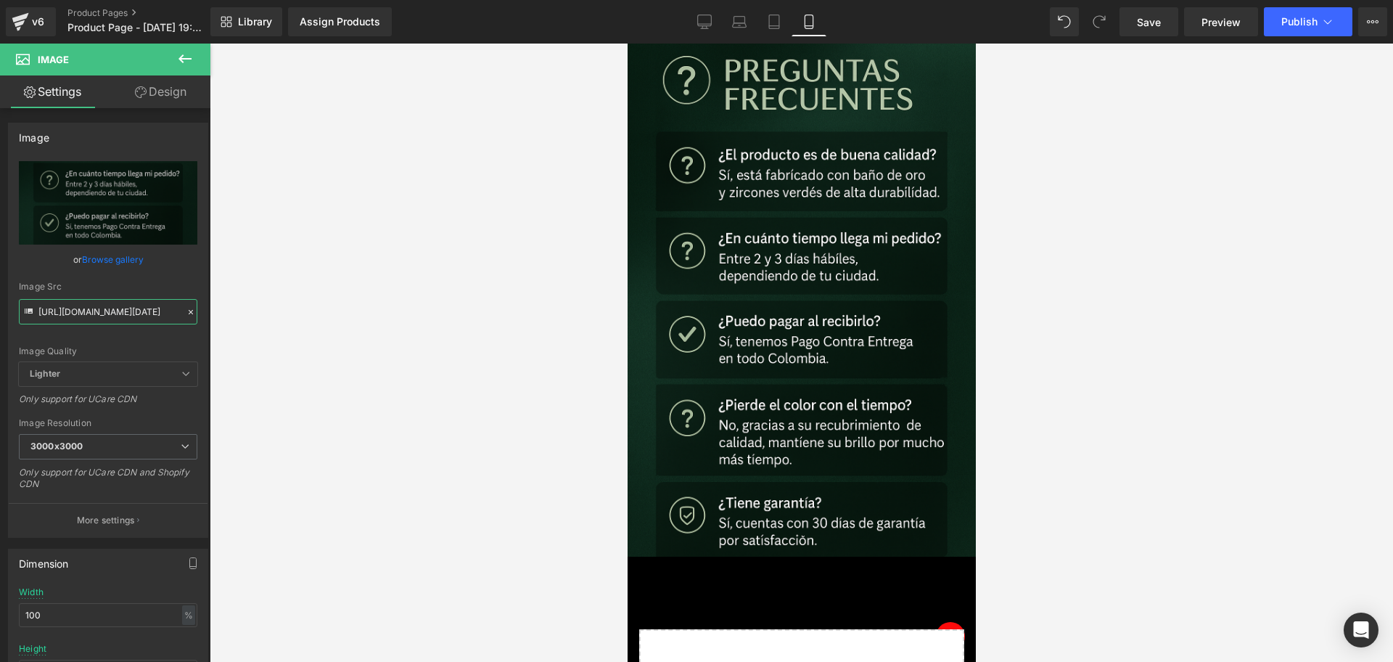
scroll to position [3924, 0]
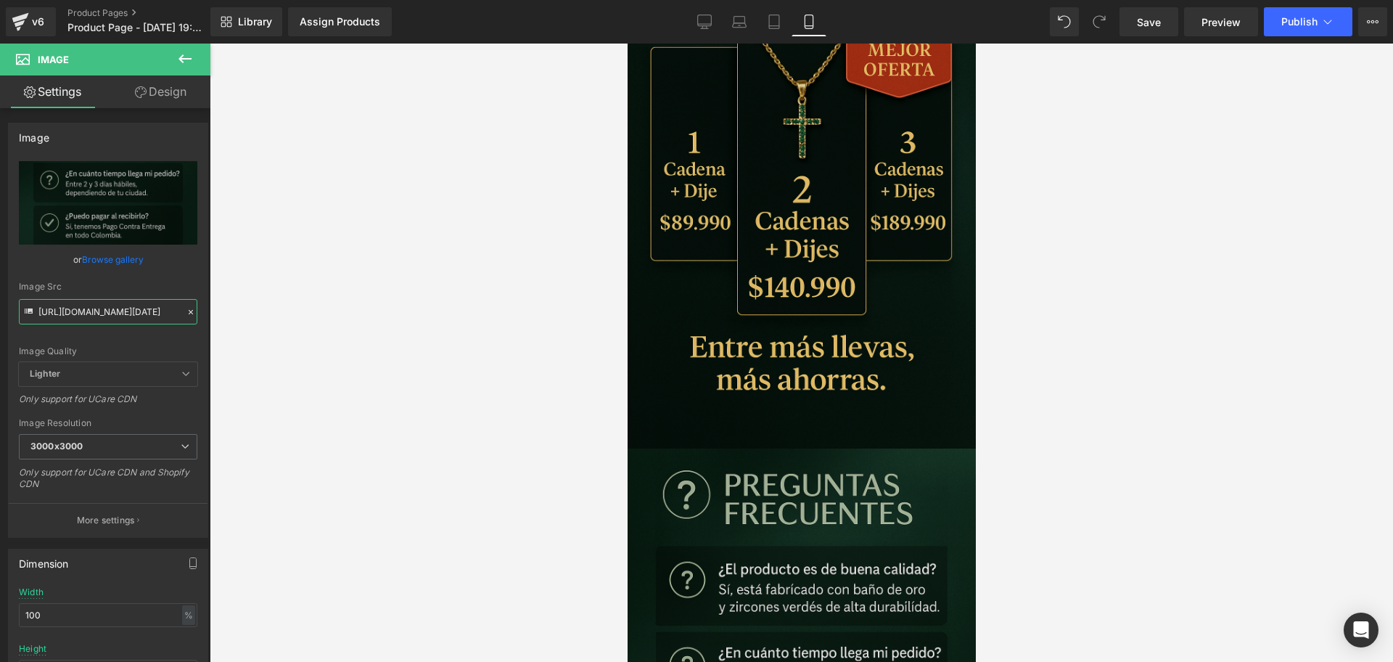
type input "[URL][DOMAIN_NAME][DATE]"
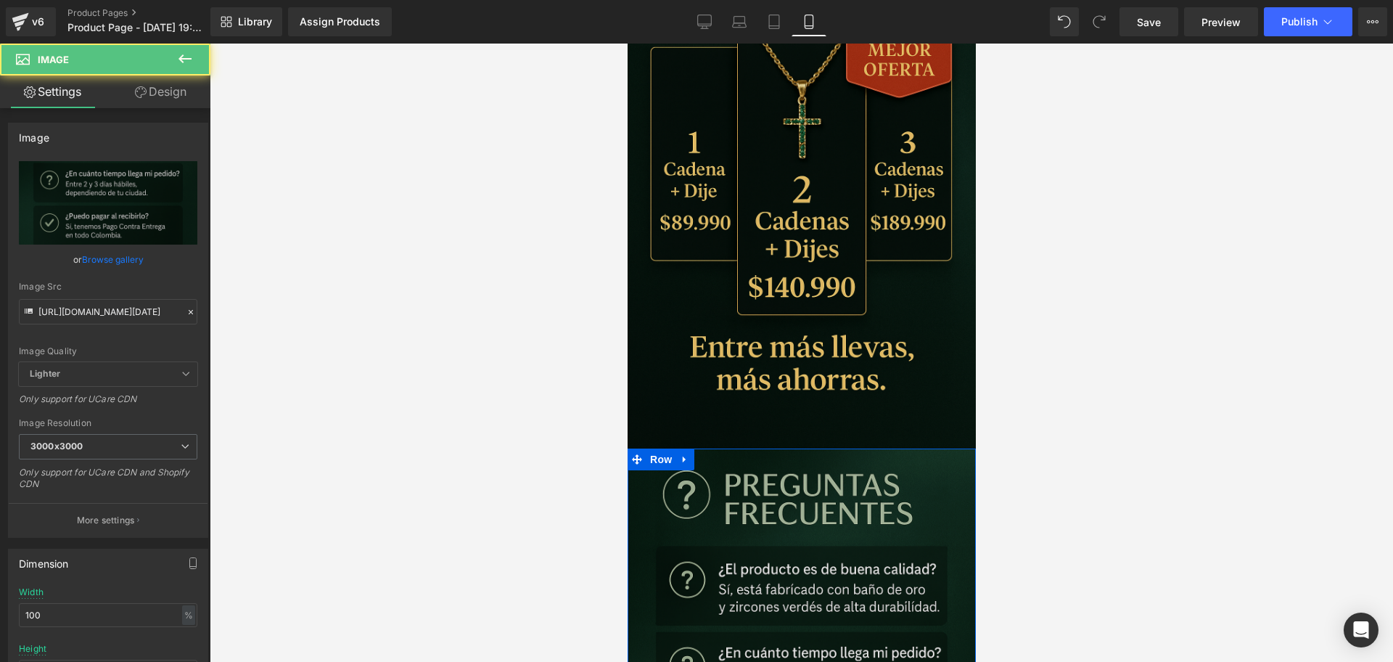
click at [683, 455] on icon at bounding box center [679, 459] width 8 height 9
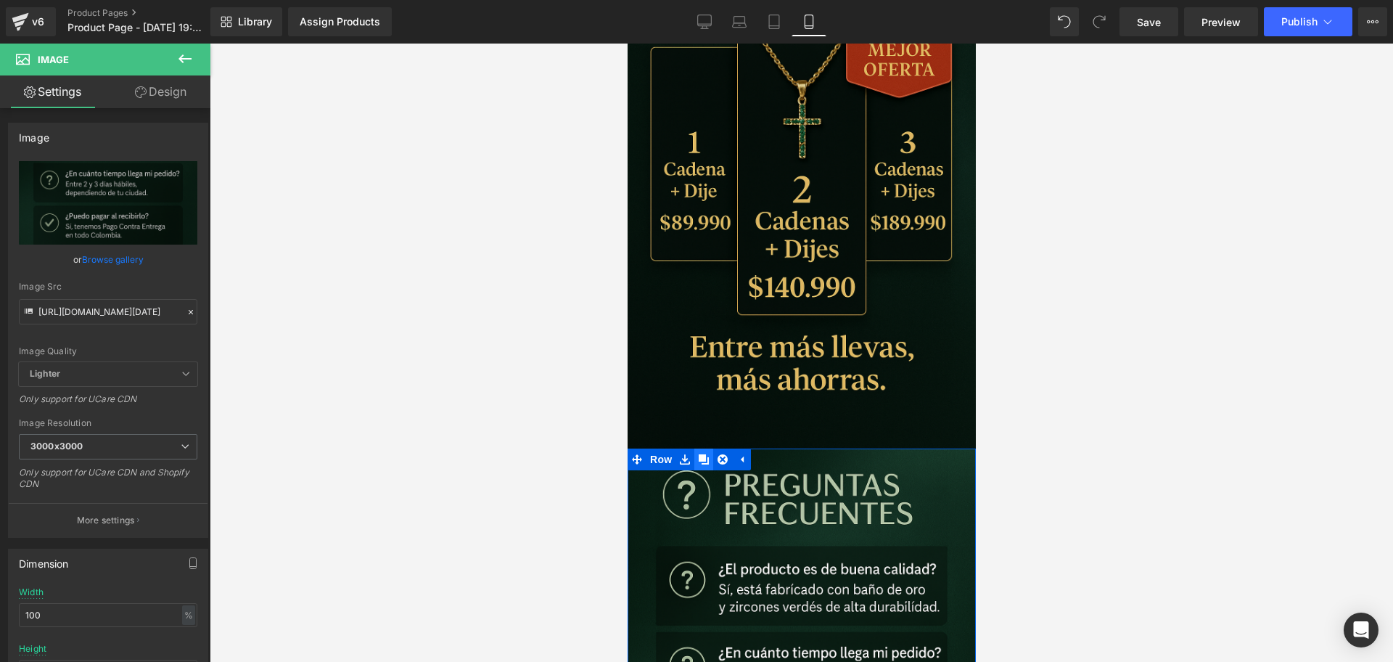
click at [696, 448] on link at bounding box center [702, 459] width 19 height 22
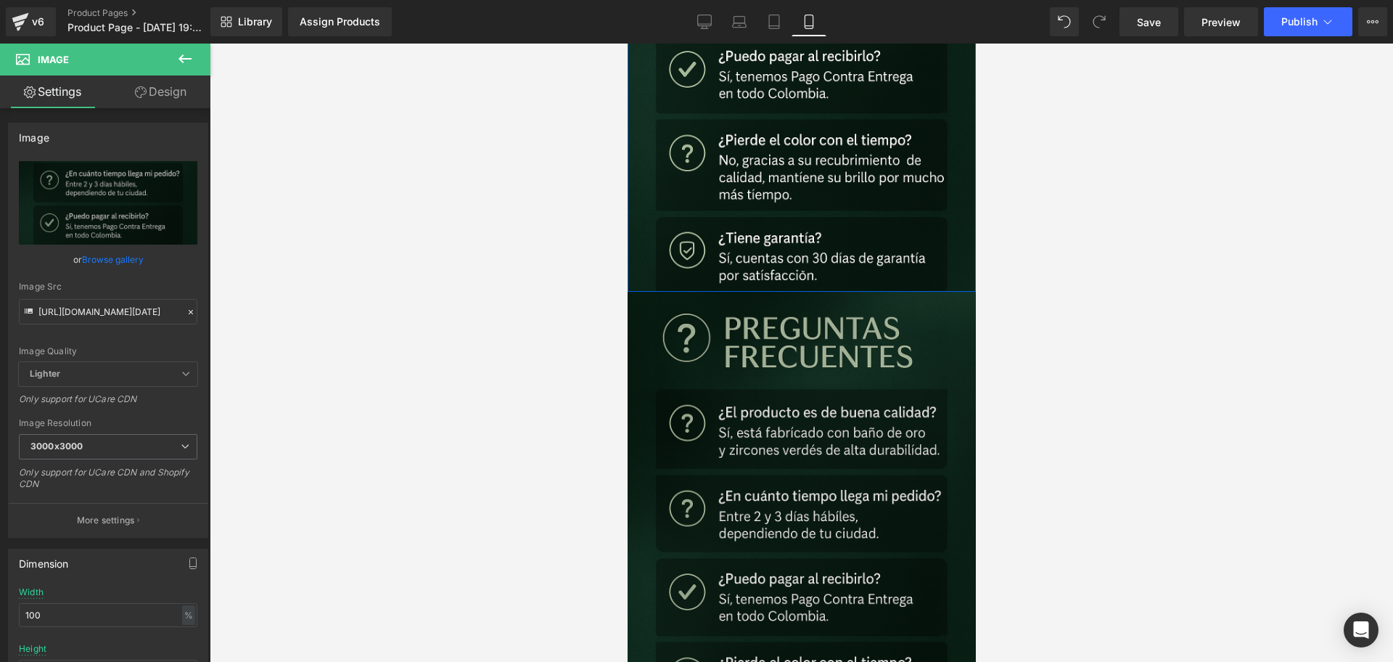
scroll to position [4607, 0]
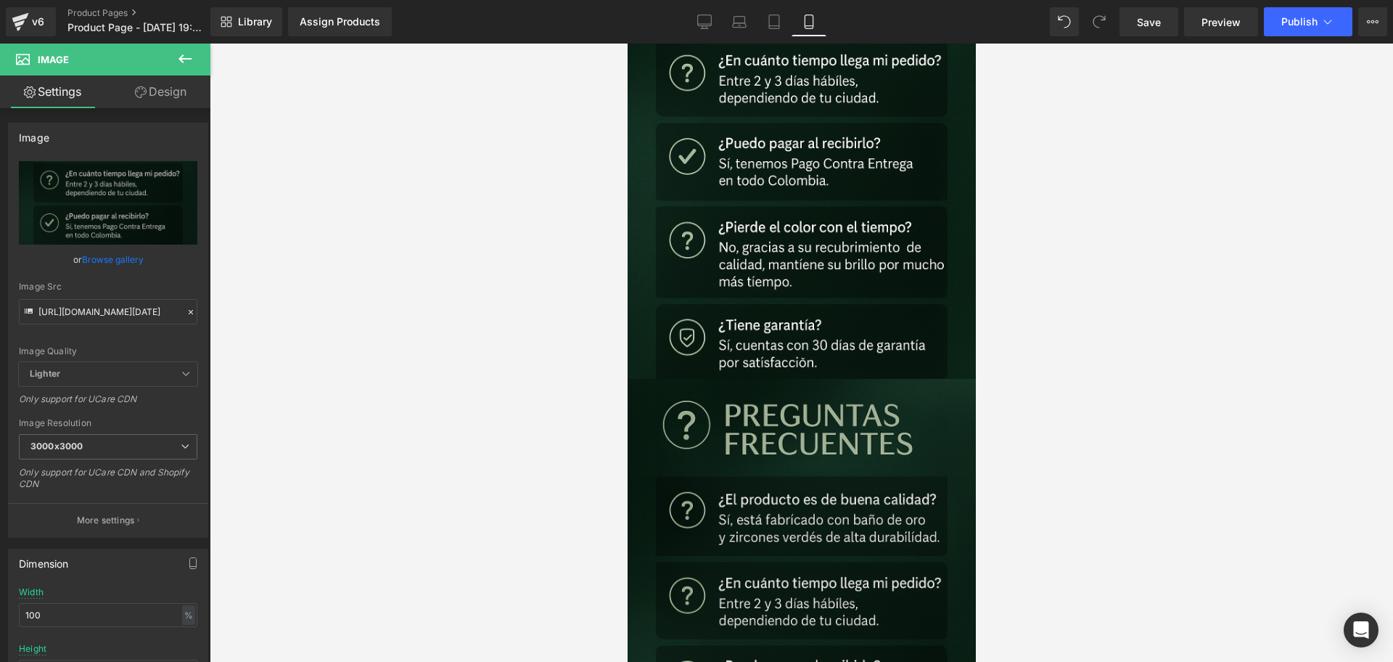
click at [781, 379] on img at bounding box center [801, 640] width 348 height 522
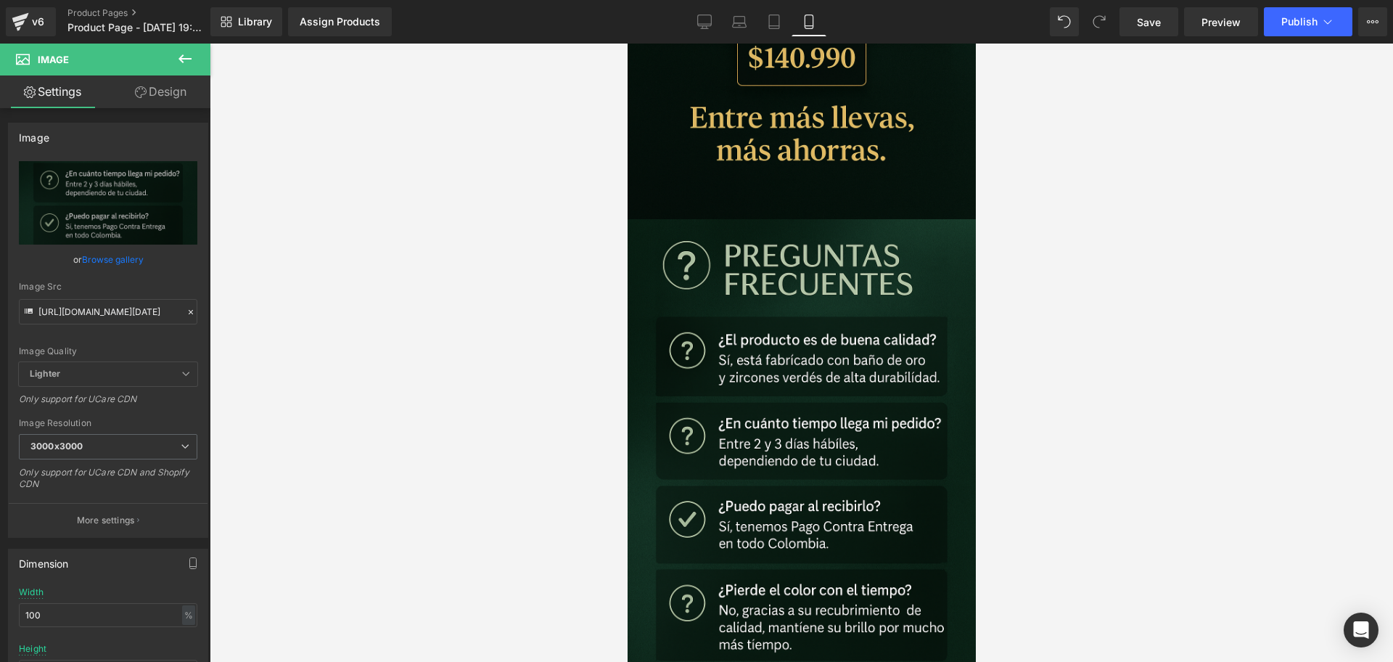
scroll to position [3791, 0]
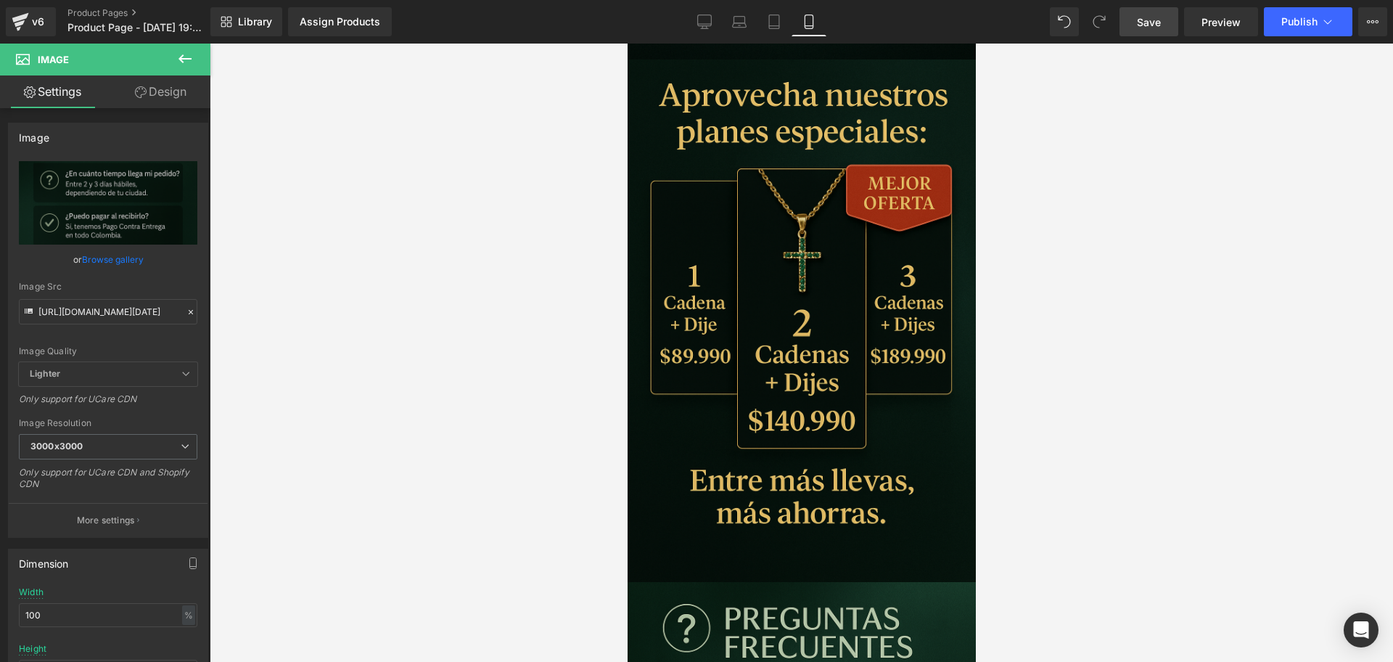
click at [1143, 28] on span "Save" at bounding box center [1149, 22] width 24 height 15
click at [380, 133] on div at bounding box center [801, 353] width 1183 height 618
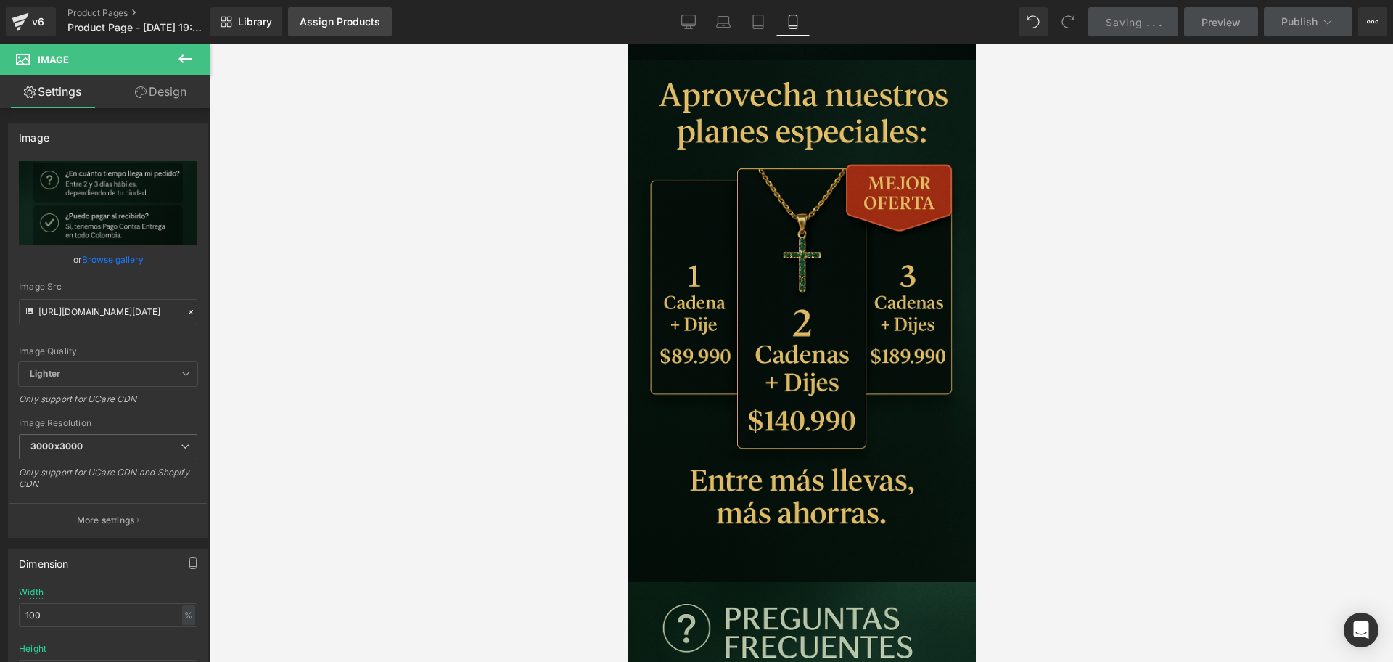
click at [334, 30] on link "Assign Products" at bounding box center [340, 21] width 104 height 29
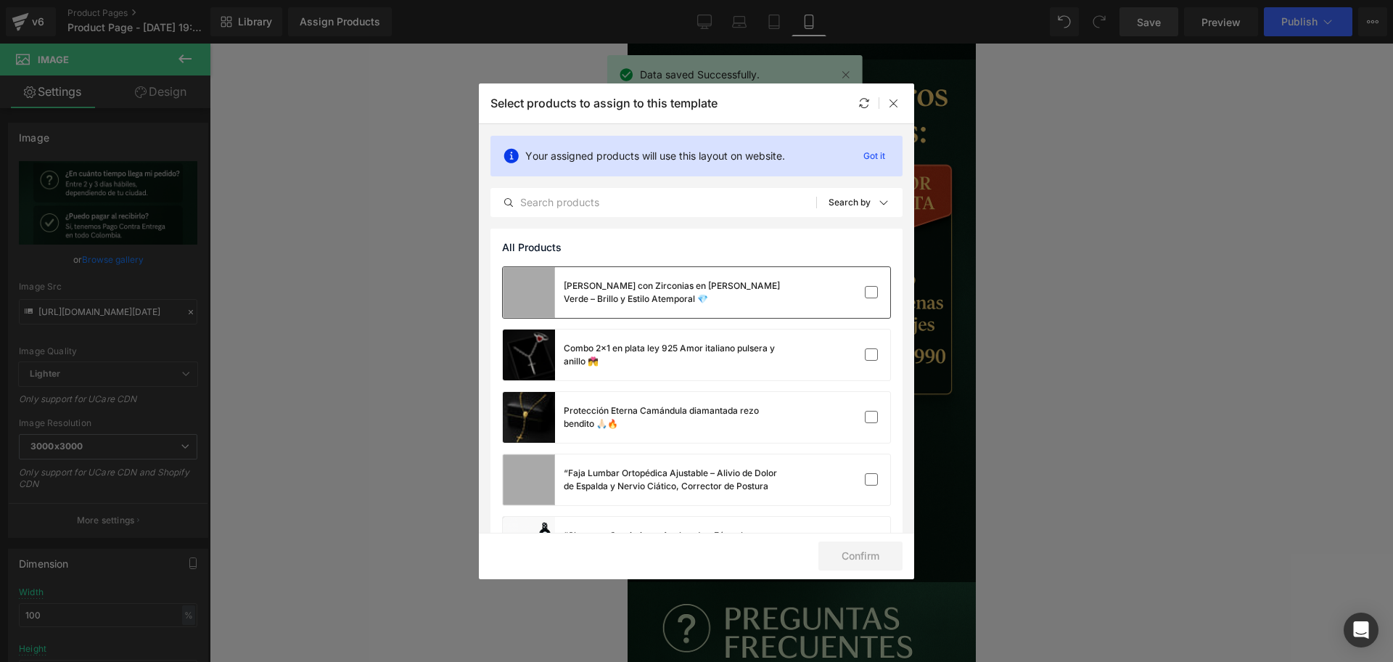
click at [692, 311] on div "[PERSON_NAME] con Zirconias en [PERSON_NAME] Verde – Brillo y Estilo Atemporal 💎" at bounding box center [642, 292] width 279 height 51
click at [872, 552] on button "Confirm" at bounding box center [860, 555] width 84 height 29
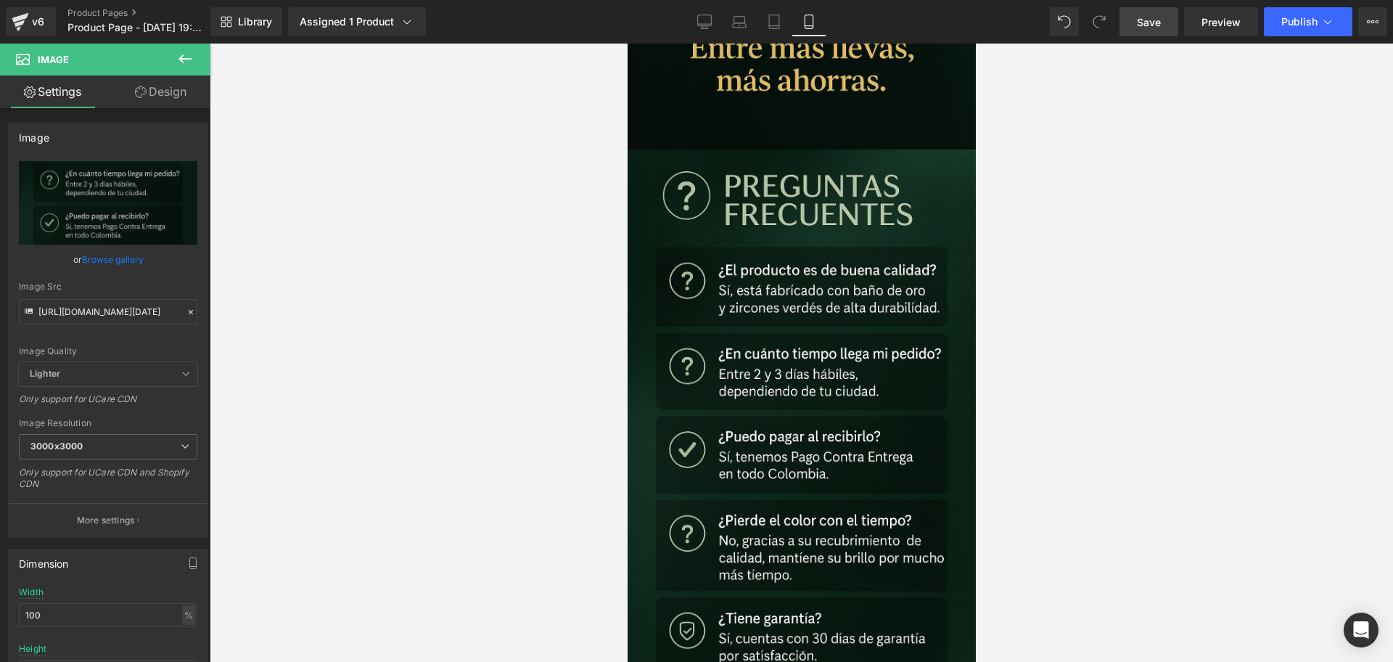
scroll to position [4426, 0]
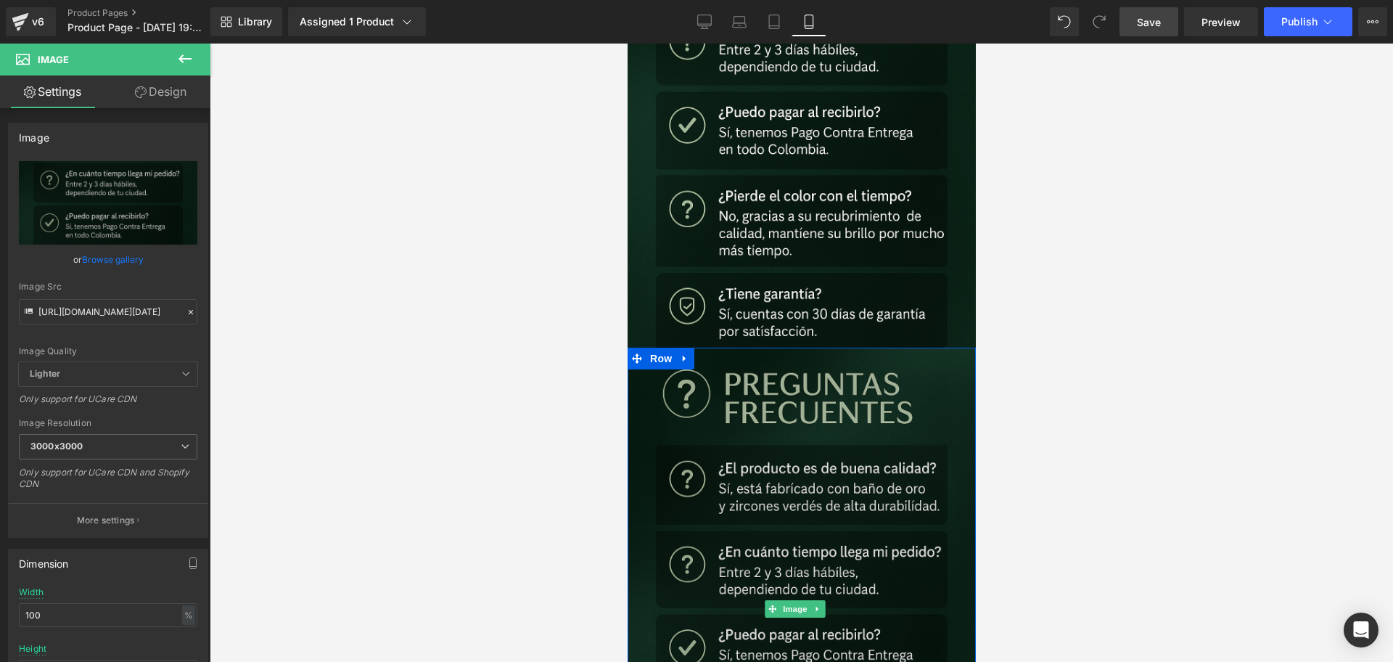
scroll to position [4698, 0]
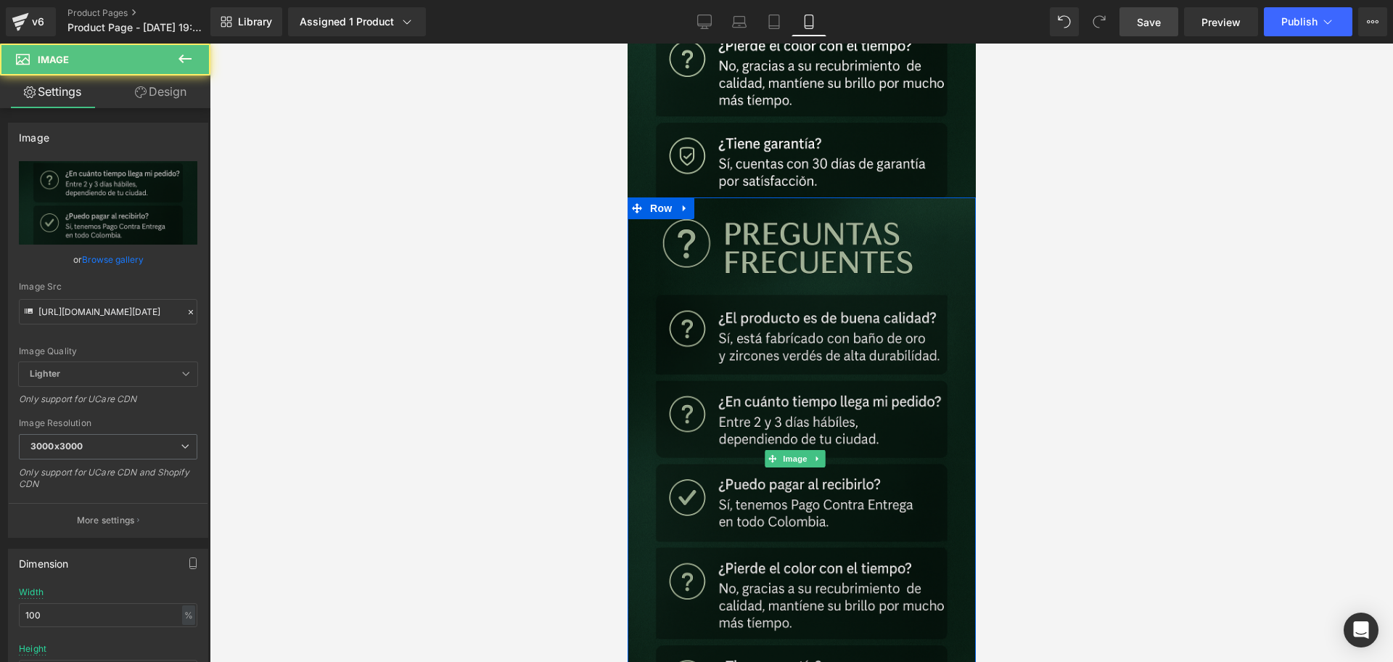
click at [807, 396] on img at bounding box center [801, 458] width 348 height 522
click at [155, 305] on input "[URL][DOMAIN_NAME][DATE]" at bounding box center [108, 311] width 178 height 25
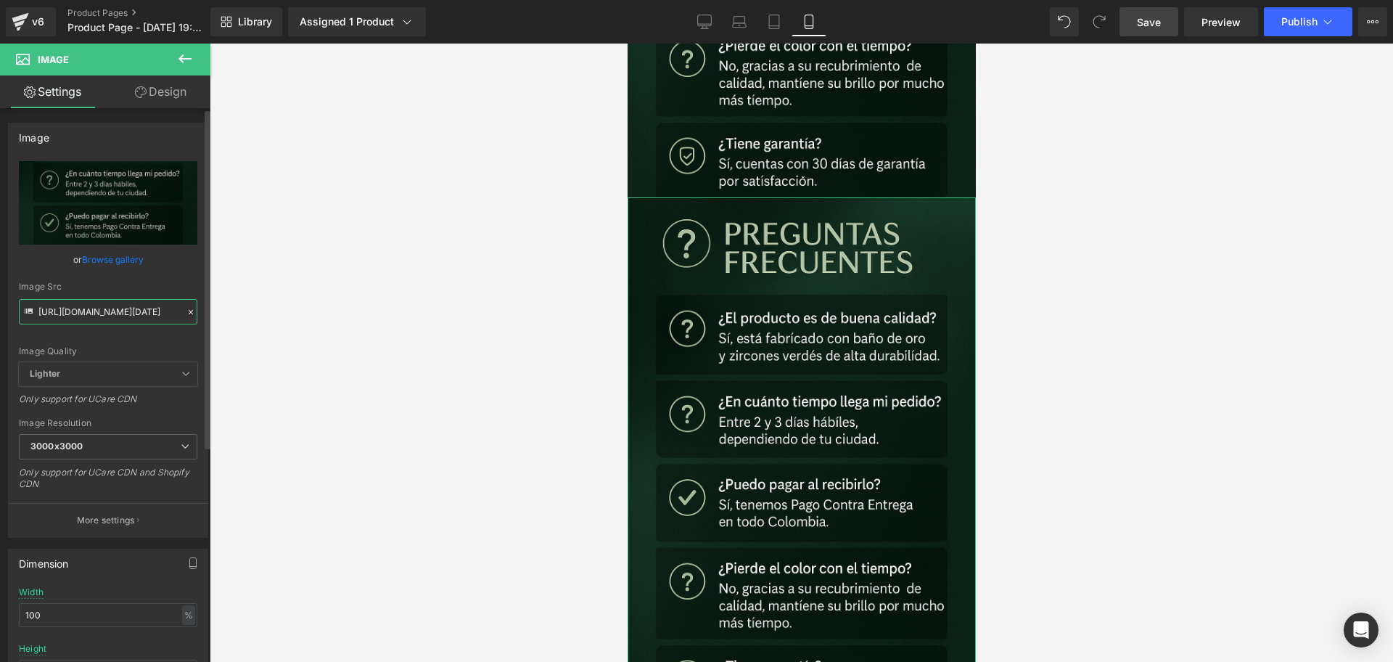
click at [155, 305] on input "[URL][DOMAIN_NAME][DATE]" at bounding box center [108, 311] width 178 height 25
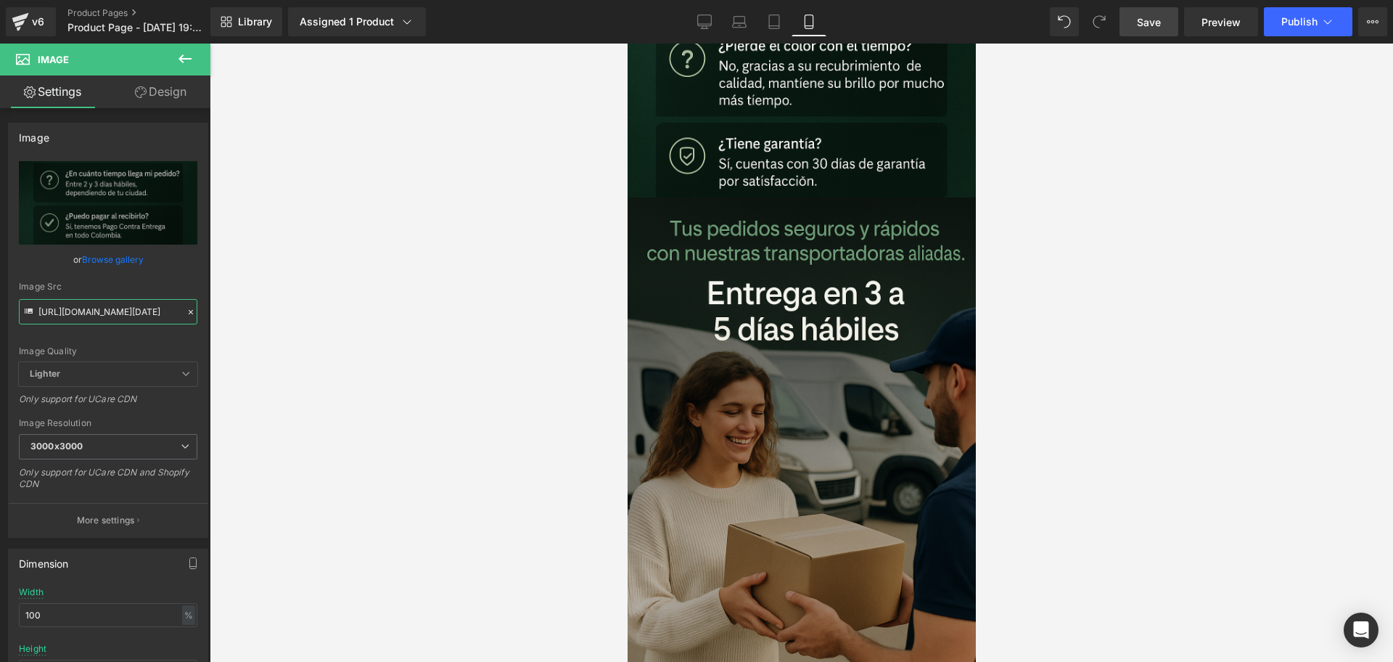
type input "[URL][DOMAIN_NAME][DATE]"
click at [1129, 310] on div at bounding box center [801, 353] width 1183 height 618
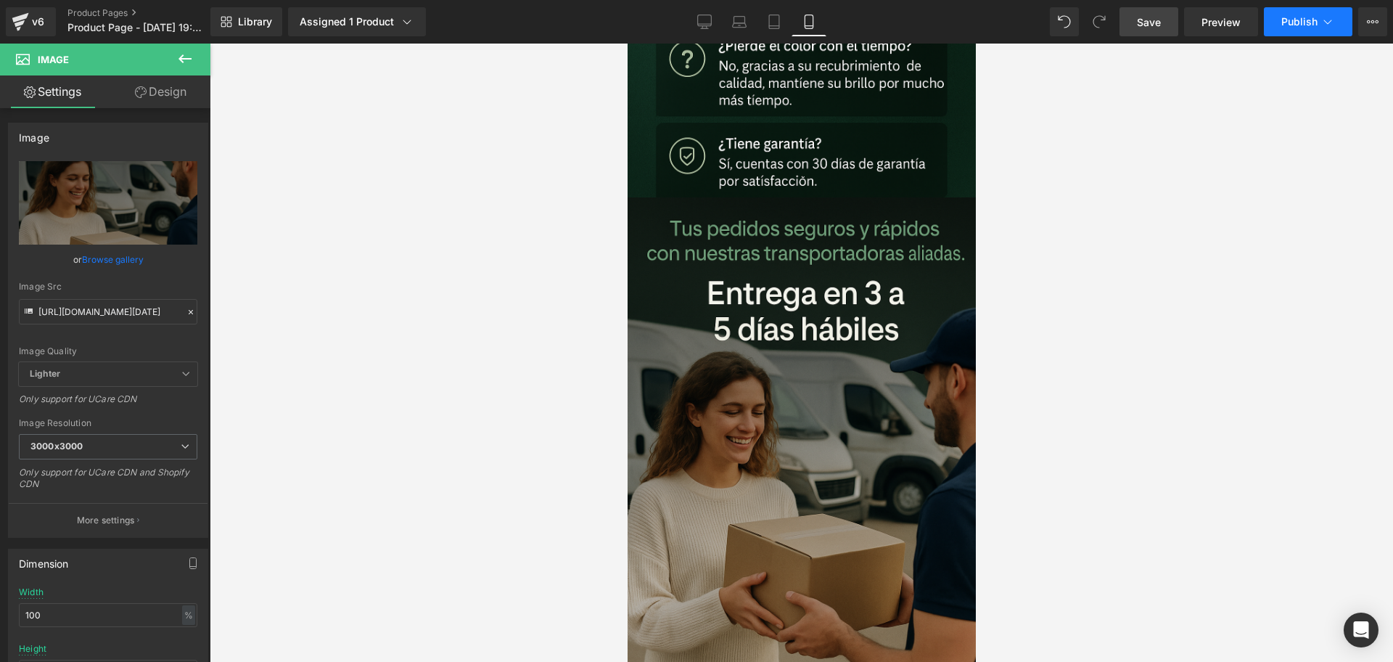
click at [1276, 25] on button "Publish" at bounding box center [1308, 21] width 88 height 29
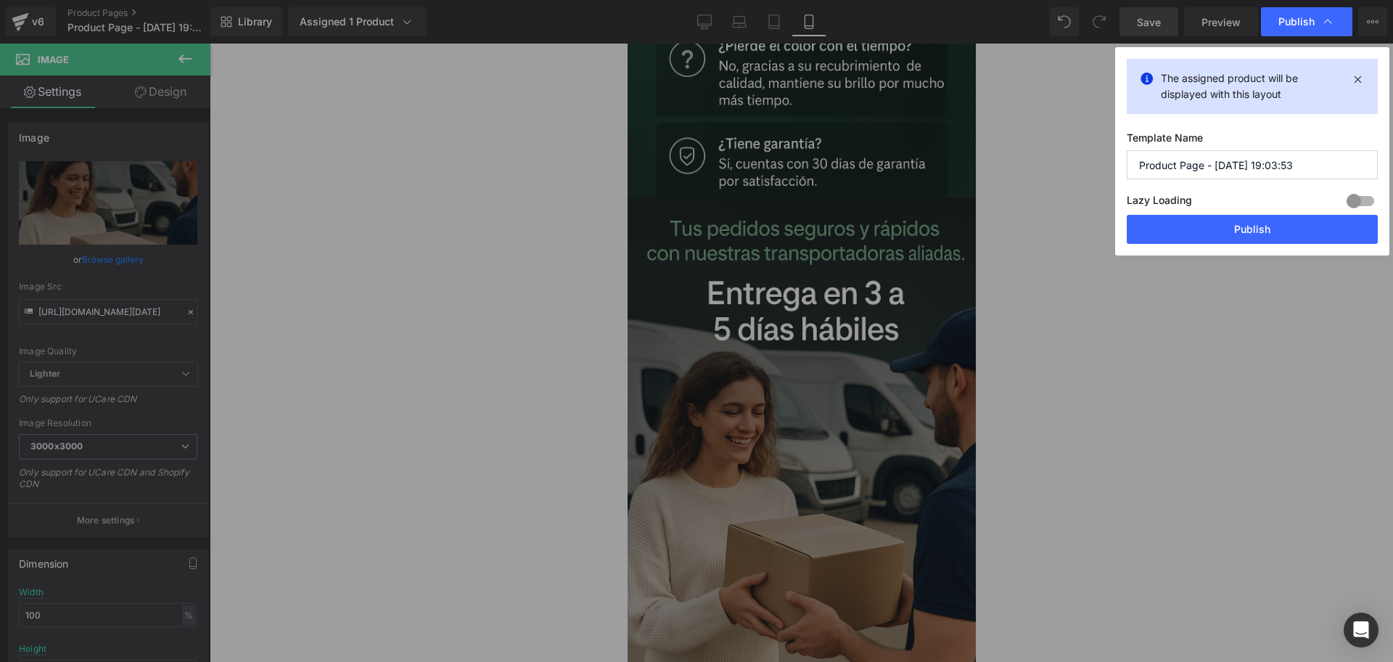
click at [1206, 169] on input "Product Page - [DATE] 19:03:53" at bounding box center [1252, 164] width 251 height 29
type input "[PERSON_NAME] circones"
click at [1171, 233] on button "Publish" at bounding box center [1252, 229] width 251 height 29
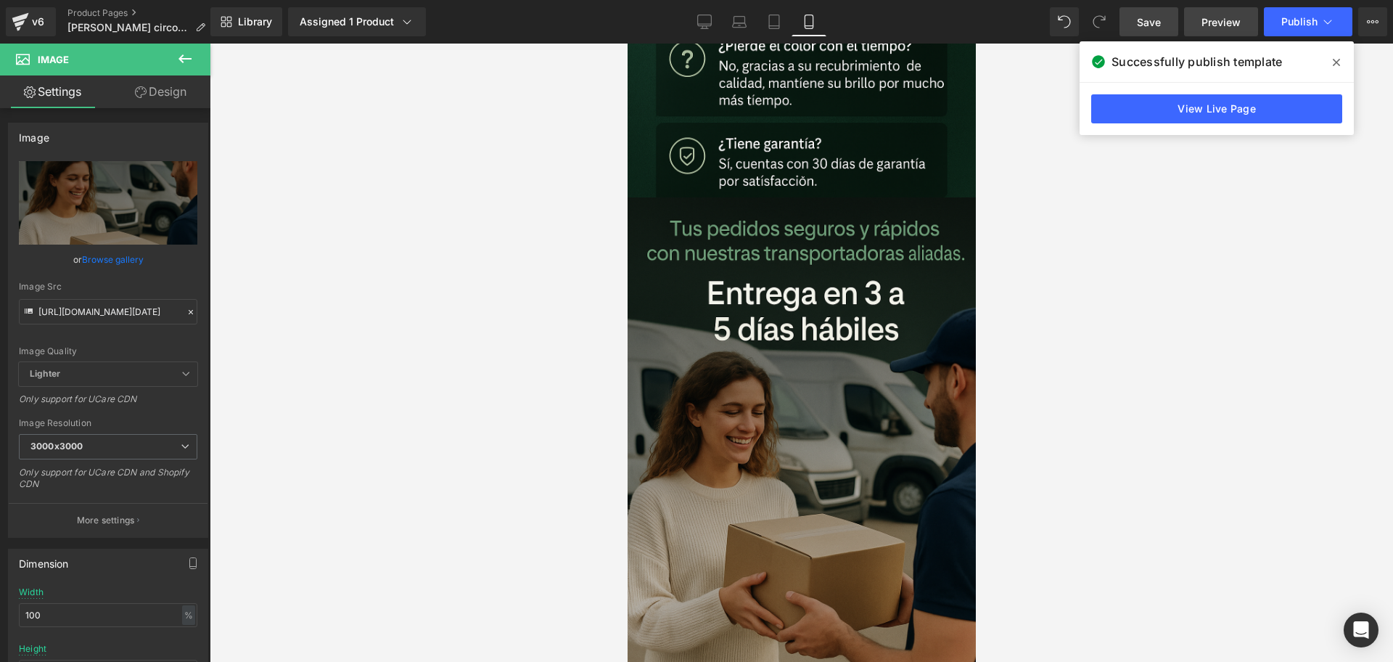
click at [1211, 25] on span "Preview" at bounding box center [1220, 22] width 39 height 15
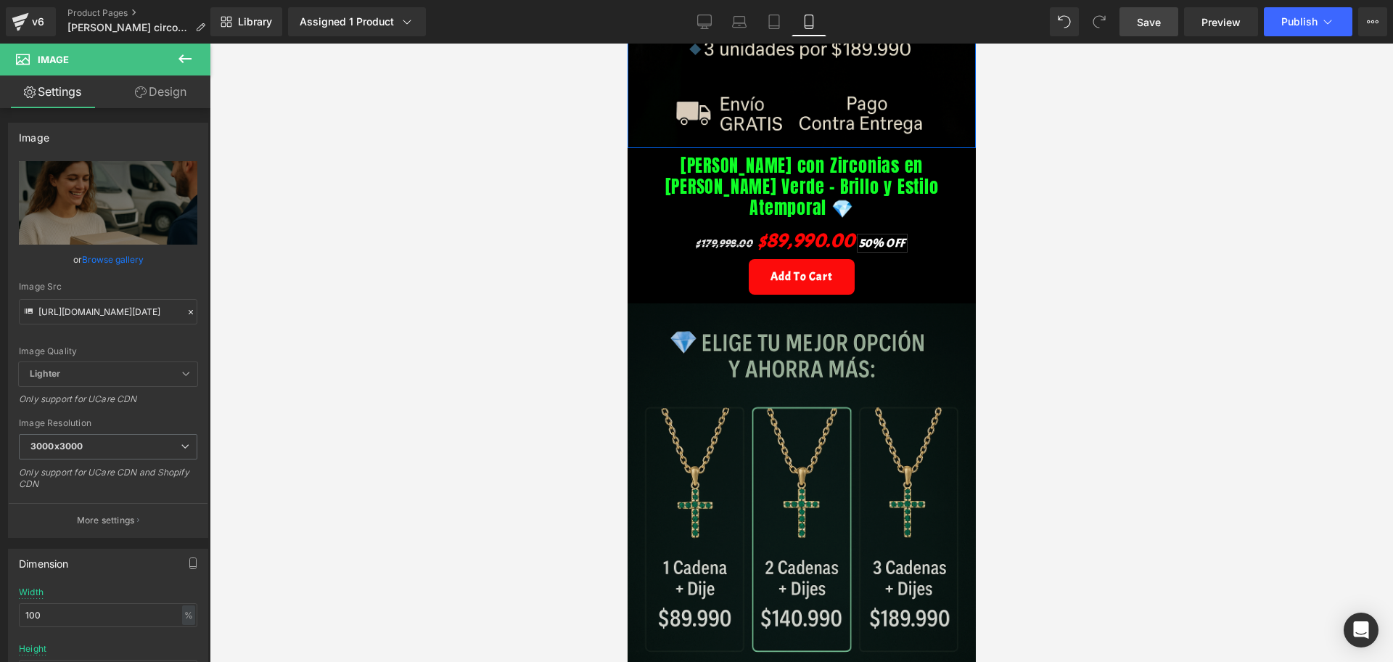
scroll to position [527, 0]
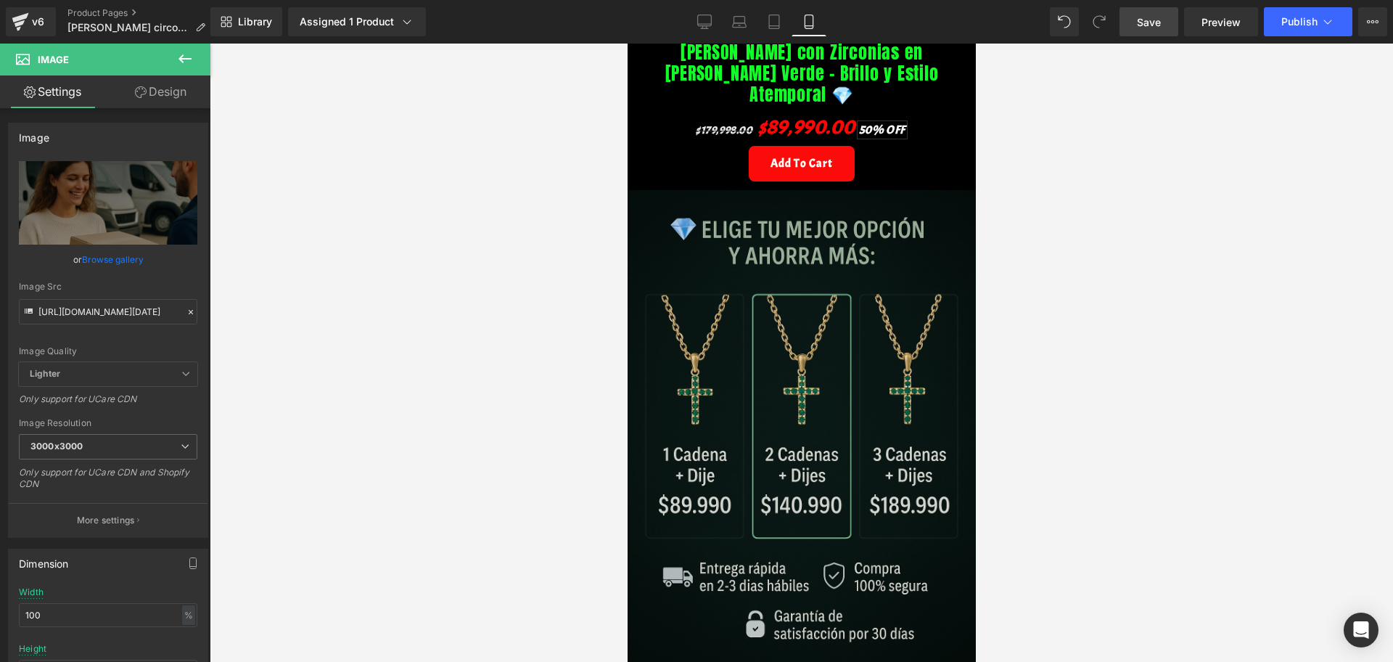
click at [835, 411] on img at bounding box center [801, 451] width 348 height 522
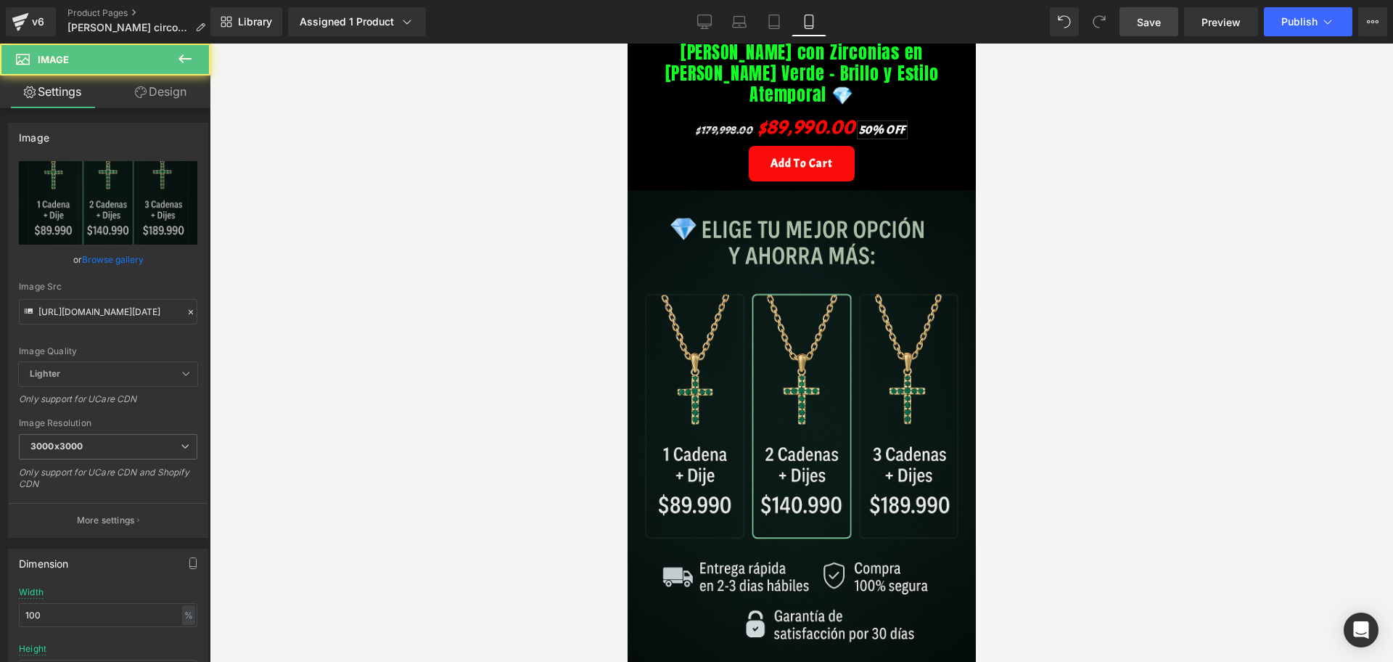
click at [1152, 23] on span "Save" at bounding box center [1149, 22] width 24 height 15
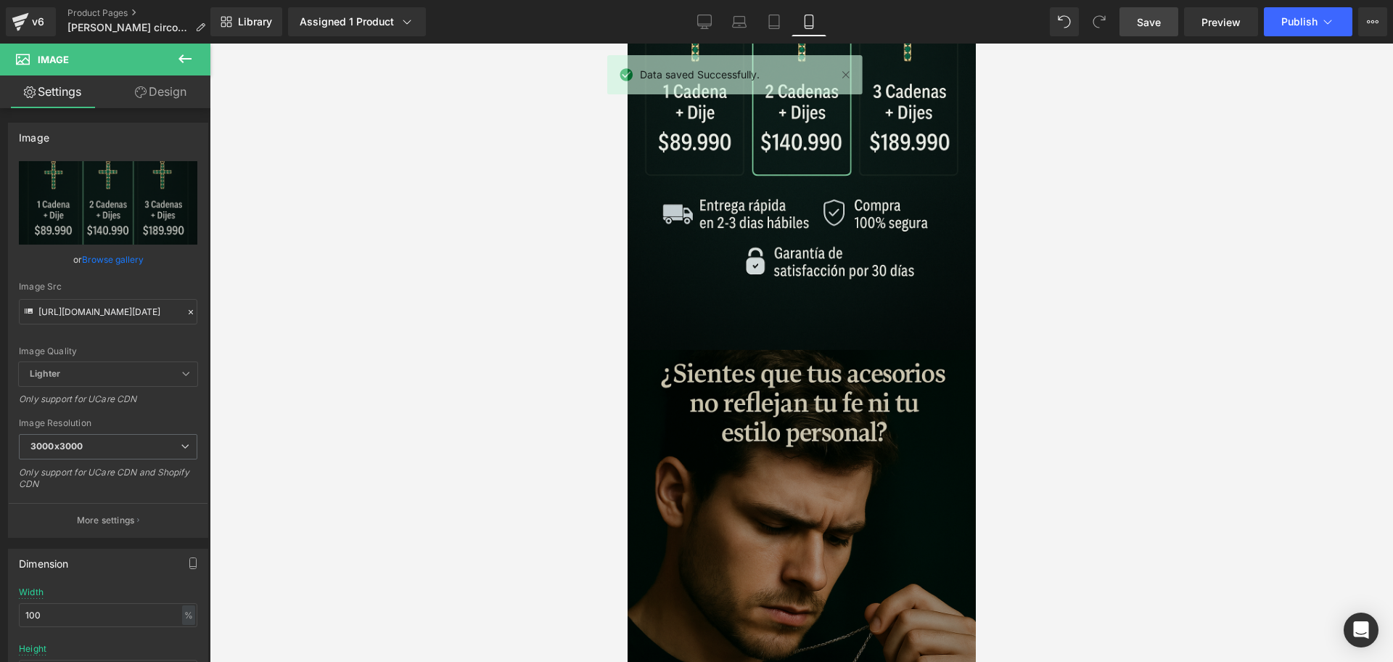
scroll to position [1071, 0]
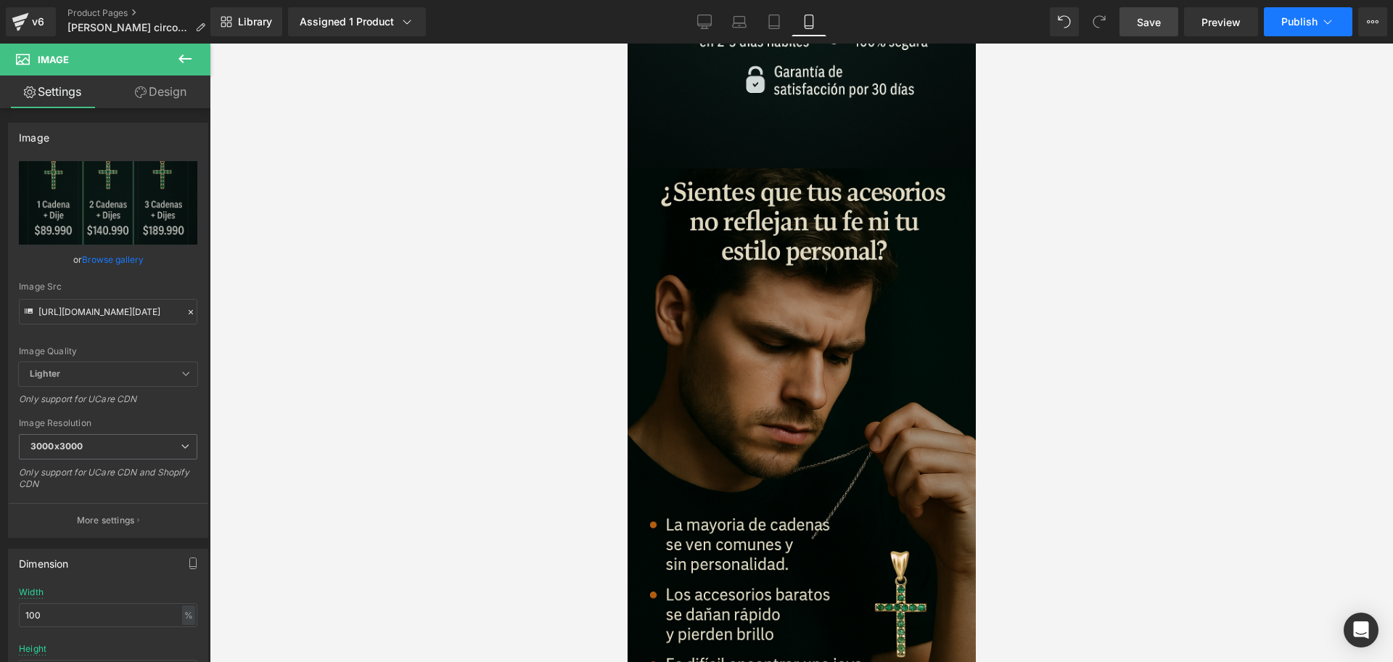
click at [1315, 16] on span "Publish" at bounding box center [1299, 22] width 36 height 12
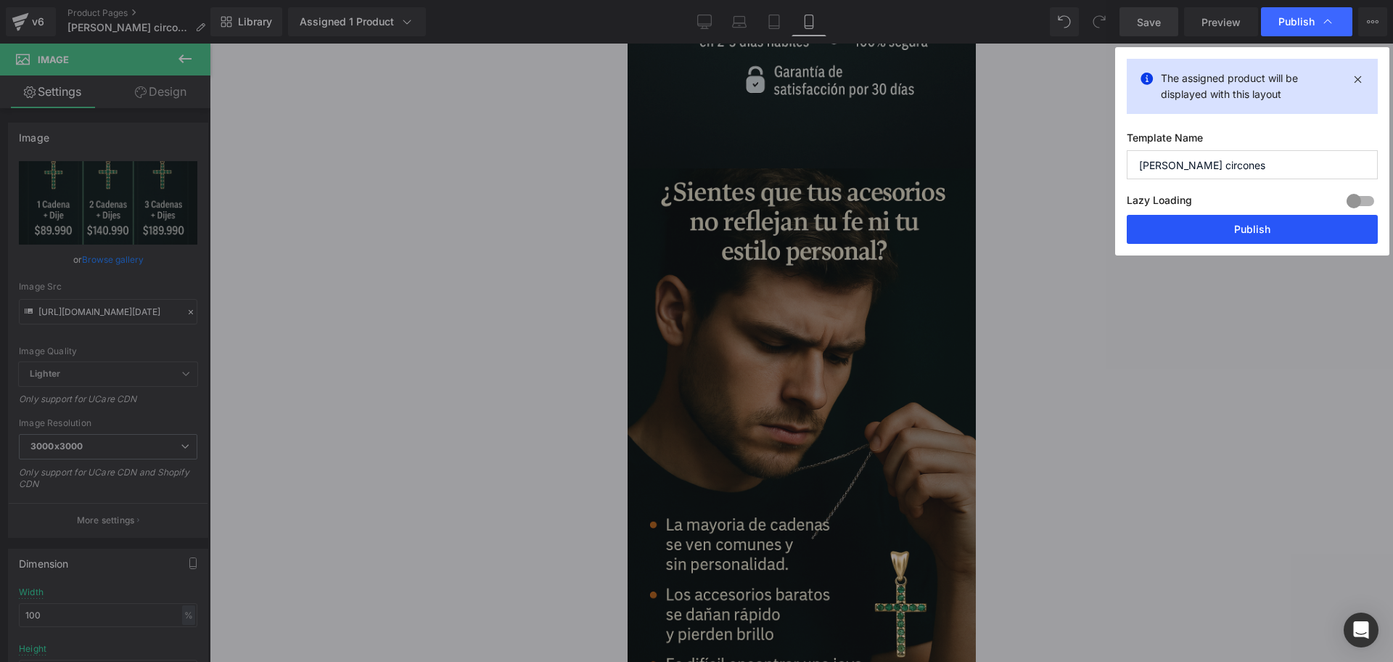
click at [1222, 243] on button "Publish" at bounding box center [1252, 229] width 251 height 29
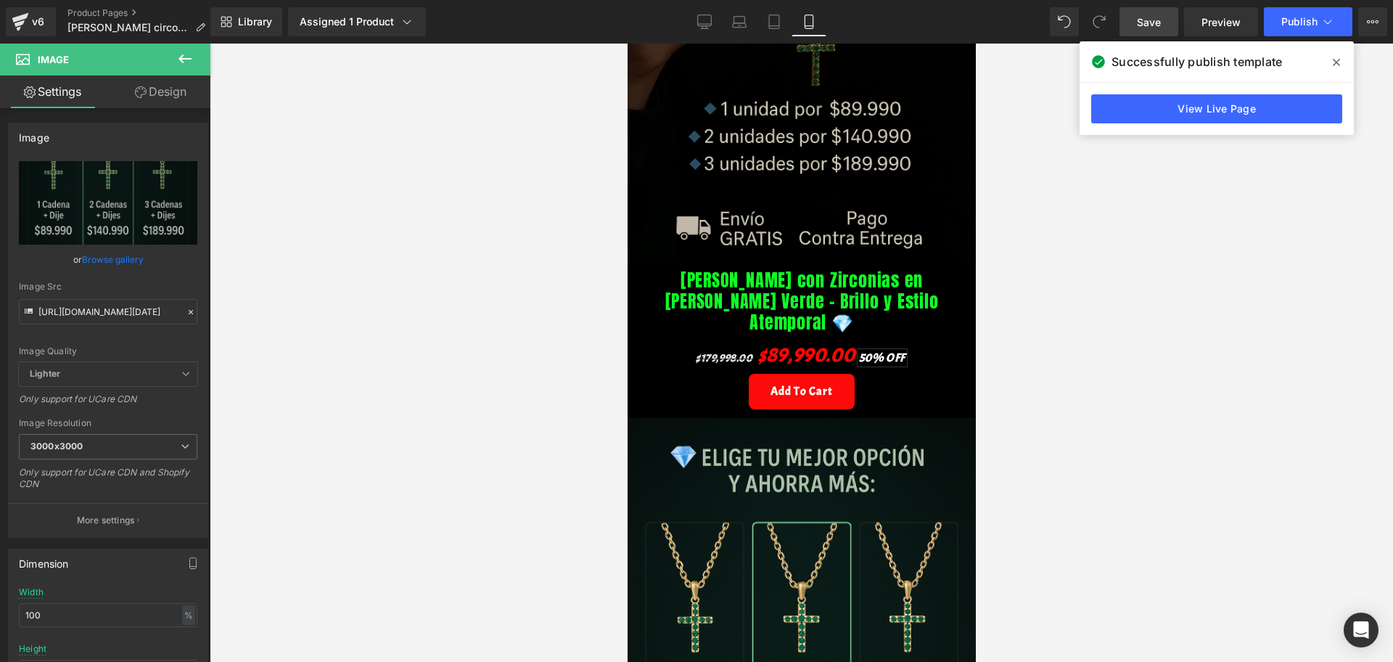
scroll to position [272, 0]
